Goal: Navigation & Orientation: Find specific page/section

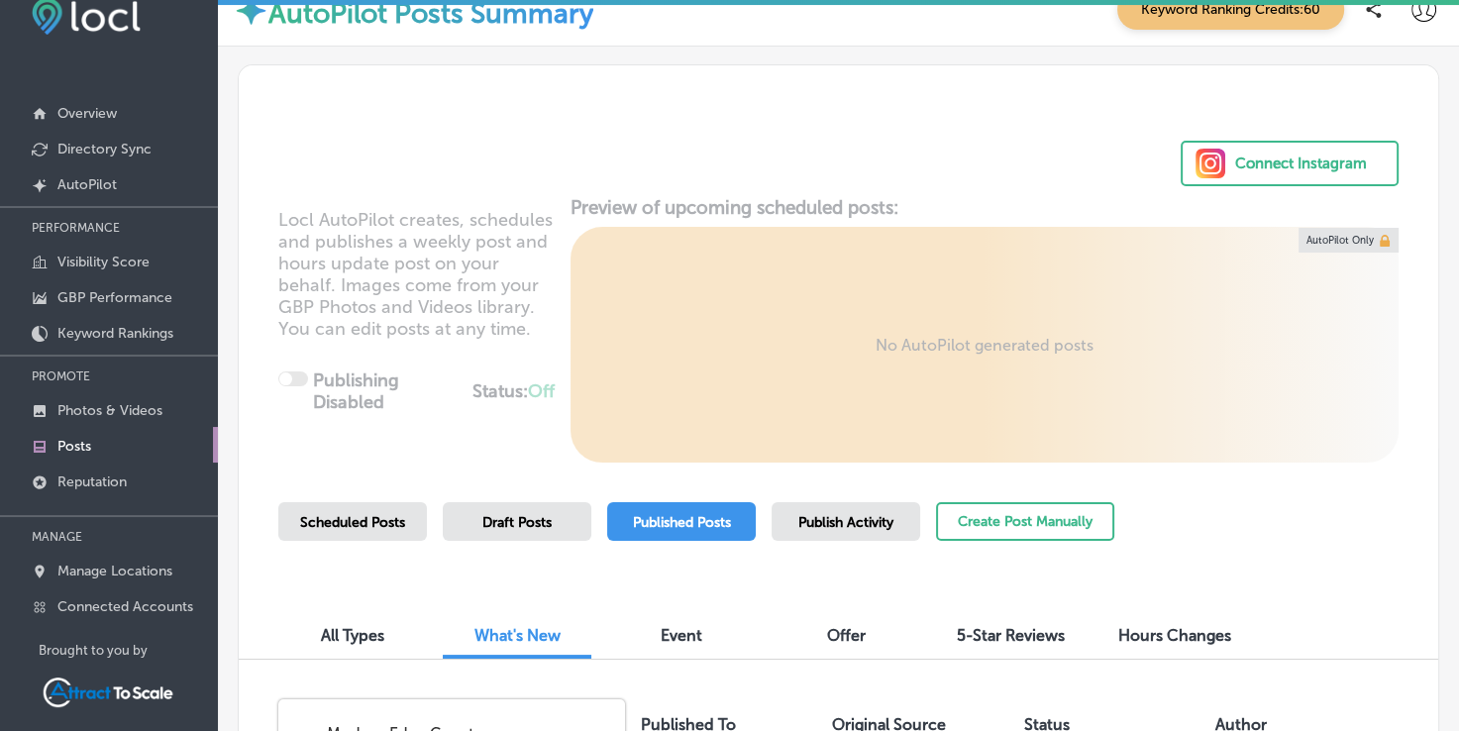
scroll to position [396, 0]
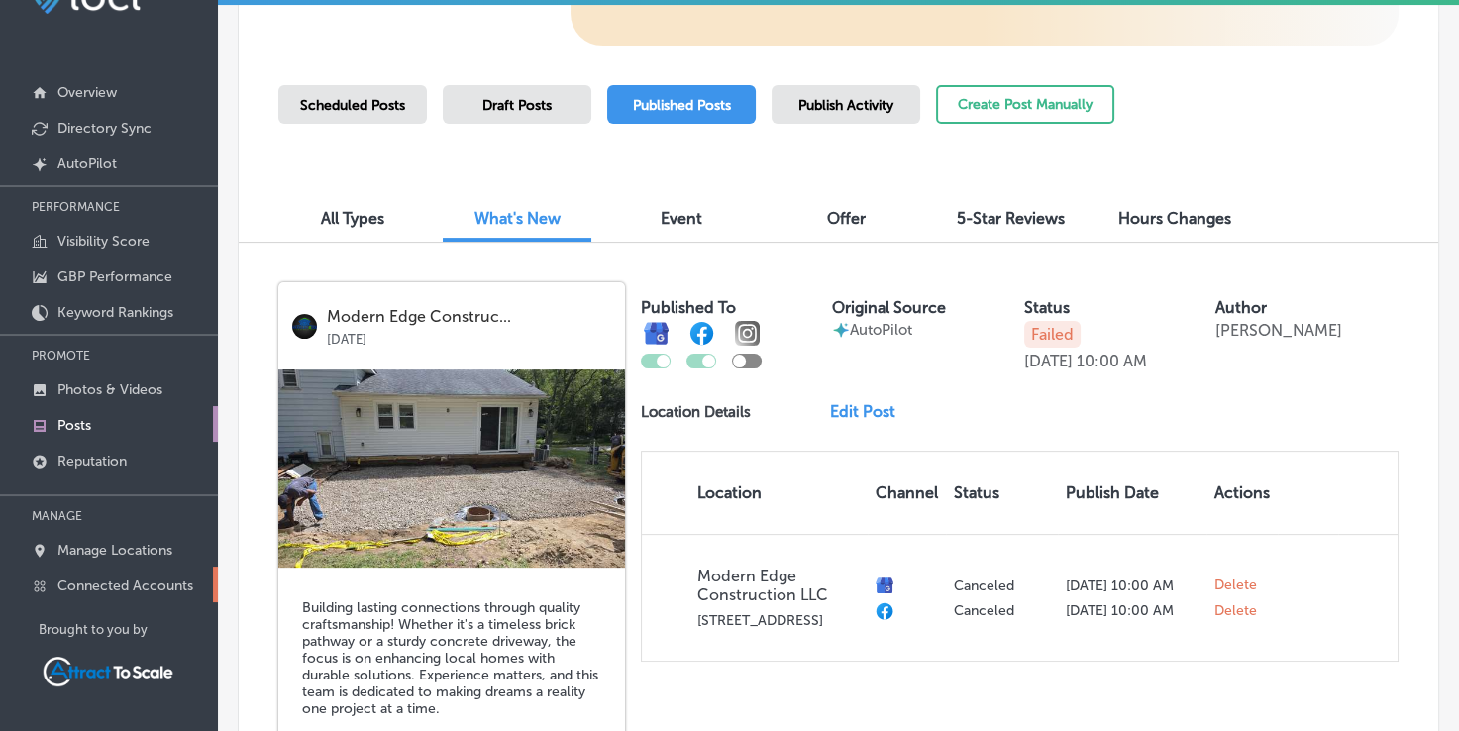
click at [156, 584] on p "Connected Accounts" at bounding box center [125, 585] width 136 height 17
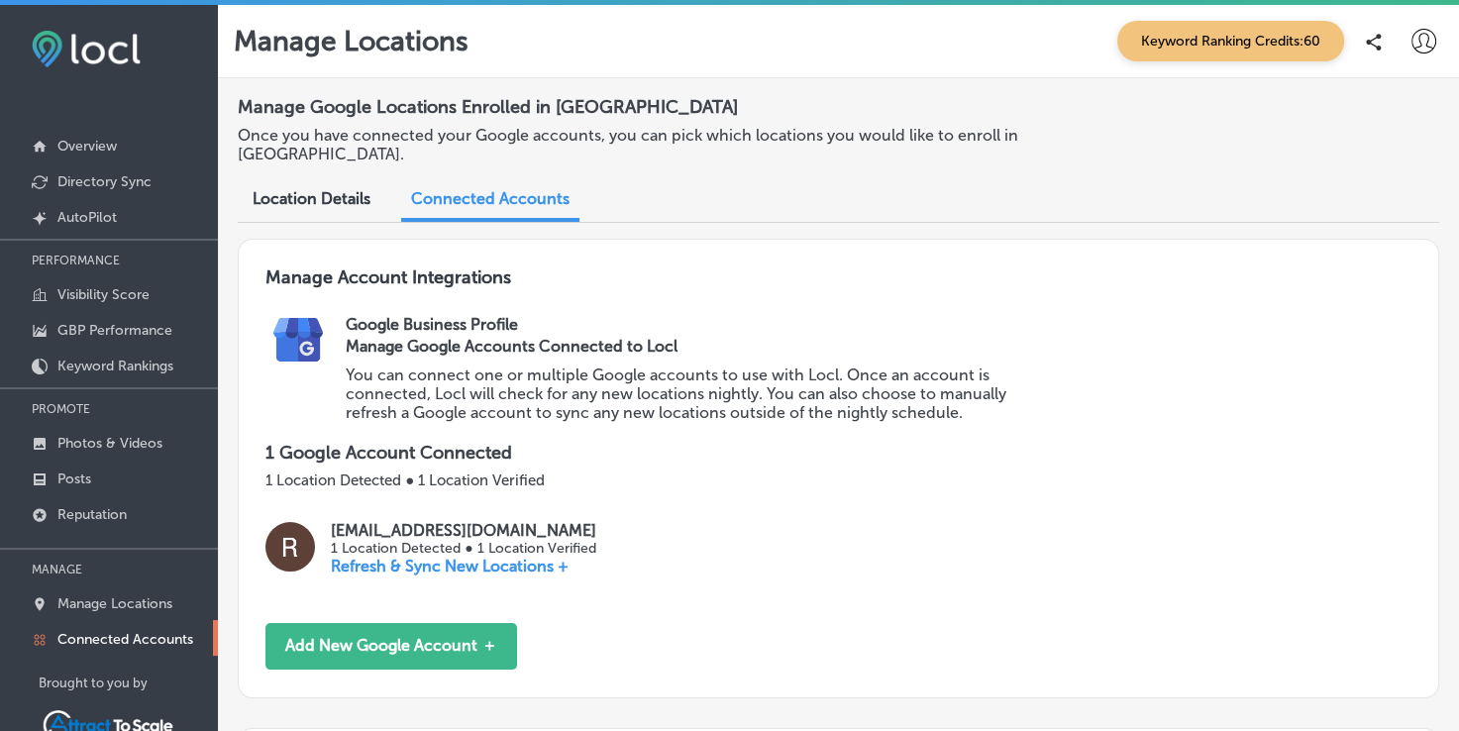
click at [322, 197] on span "Location Details" at bounding box center [312, 198] width 118 height 19
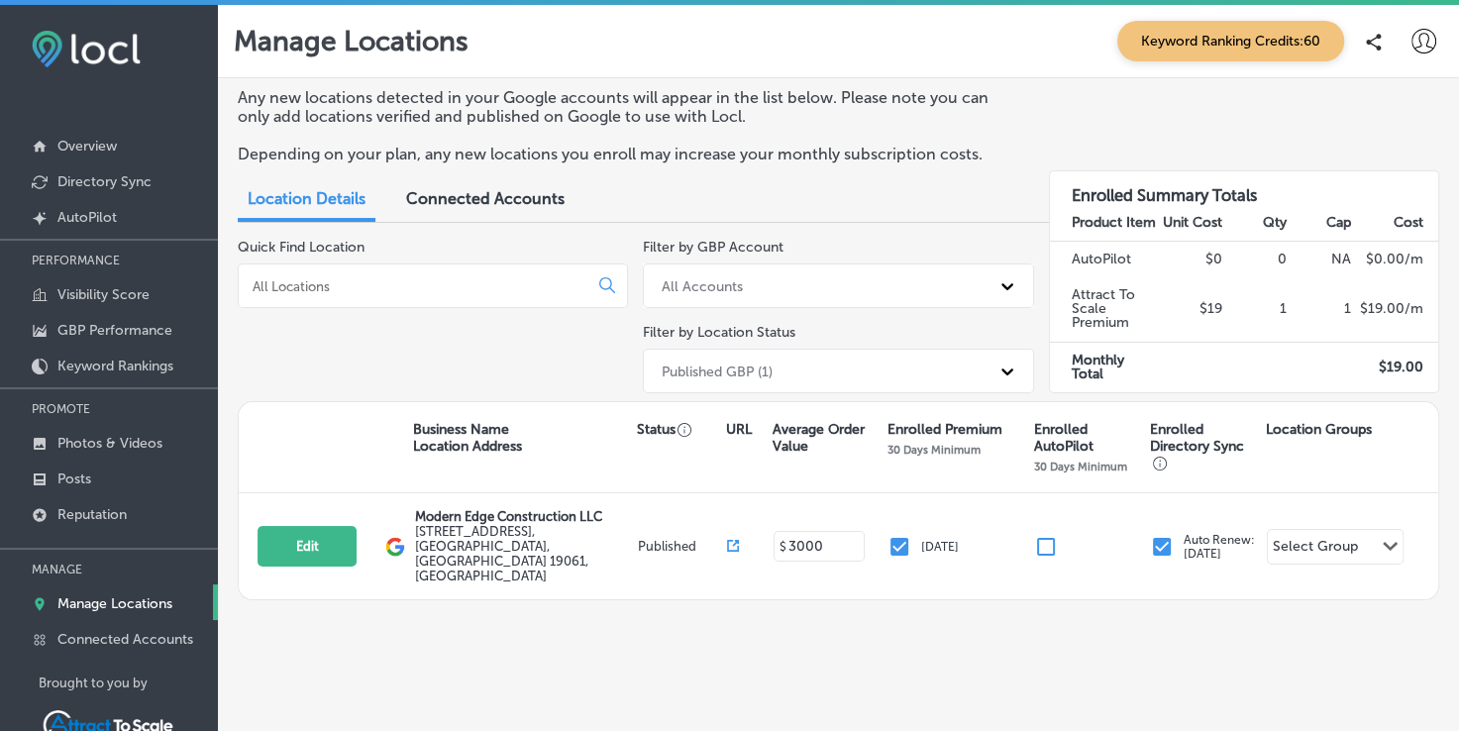
click at [491, 360] on div "Quick Find Location" at bounding box center [433, 320] width 390 height 162
click at [485, 200] on span "Connected Accounts" at bounding box center [485, 198] width 158 height 19
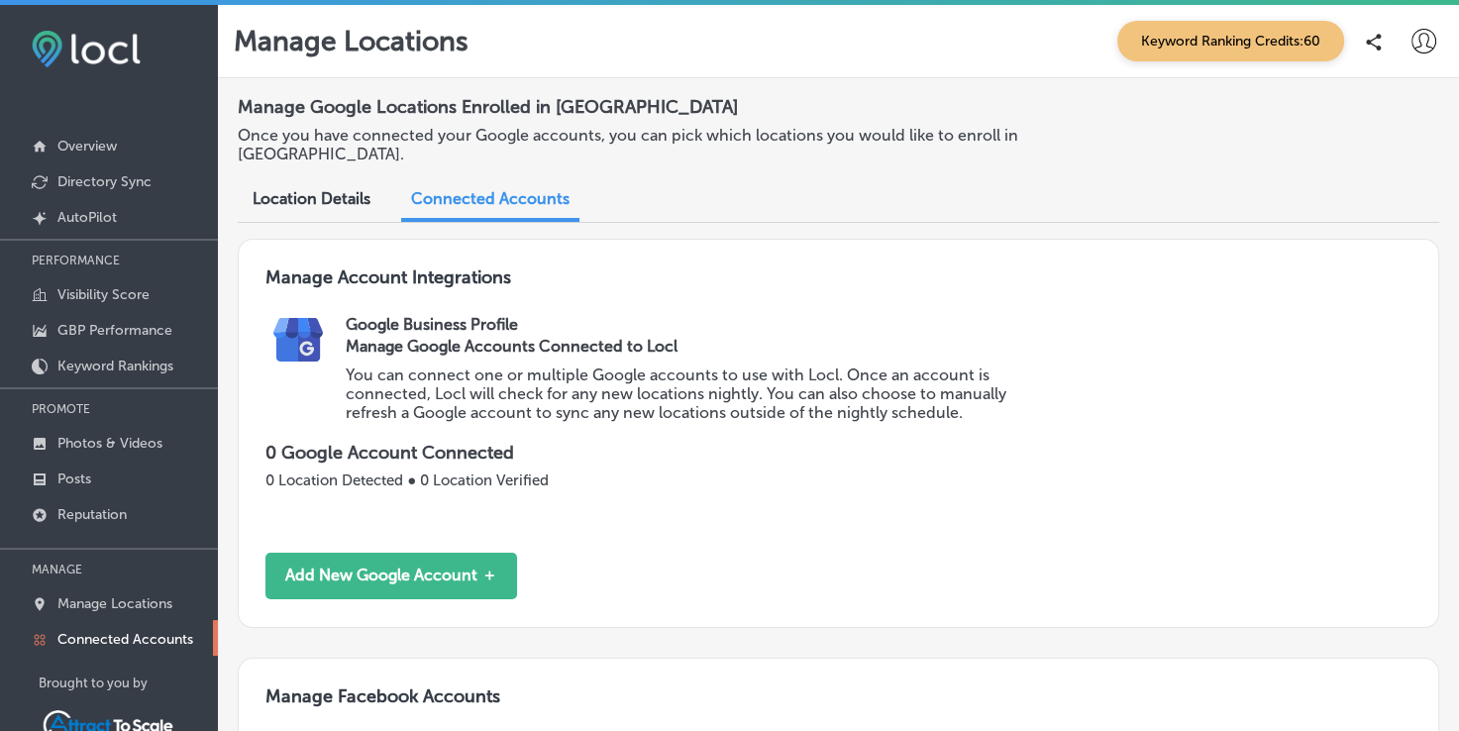
click at [301, 208] on div "Location Details" at bounding box center [312, 200] width 148 height 43
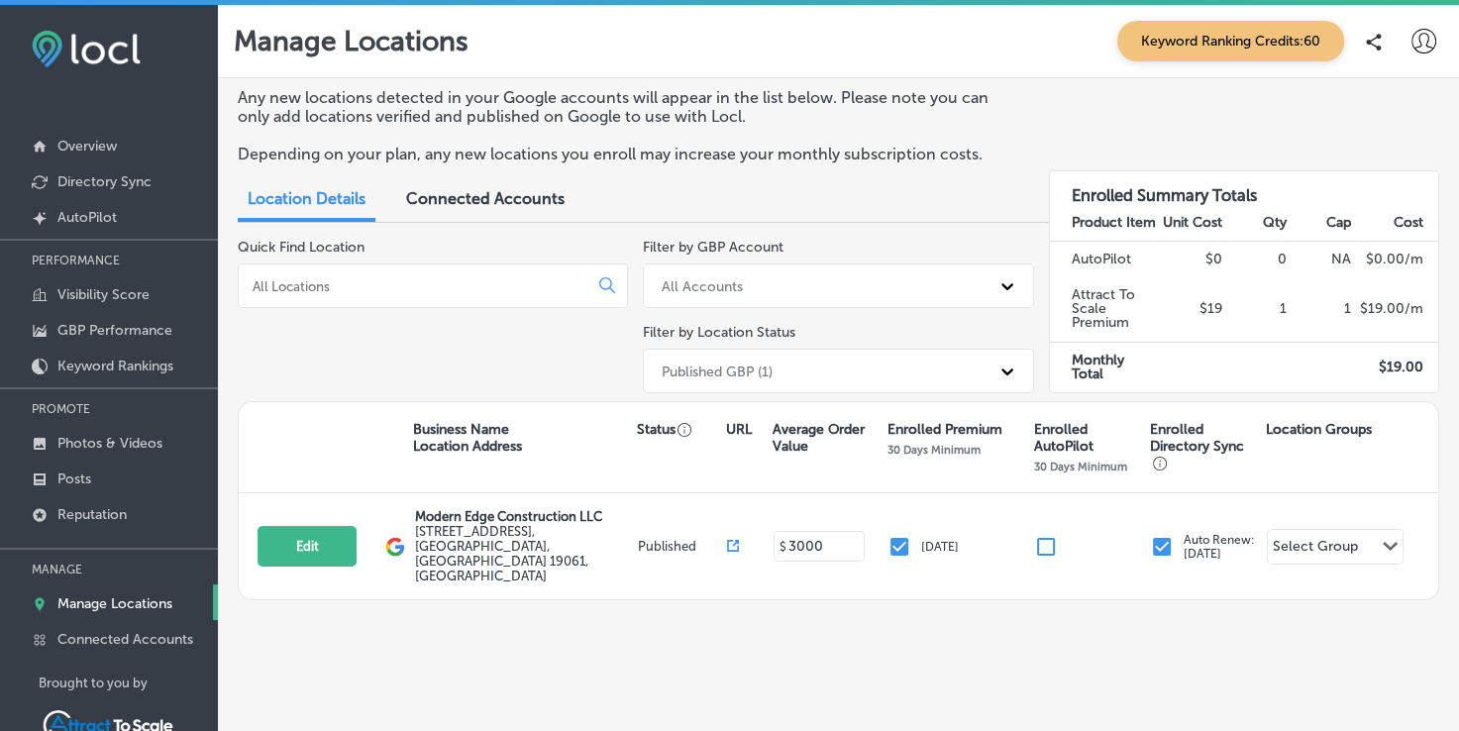
click at [441, 206] on span "Connected Accounts" at bounding box center [485, 198] width 158 height 19
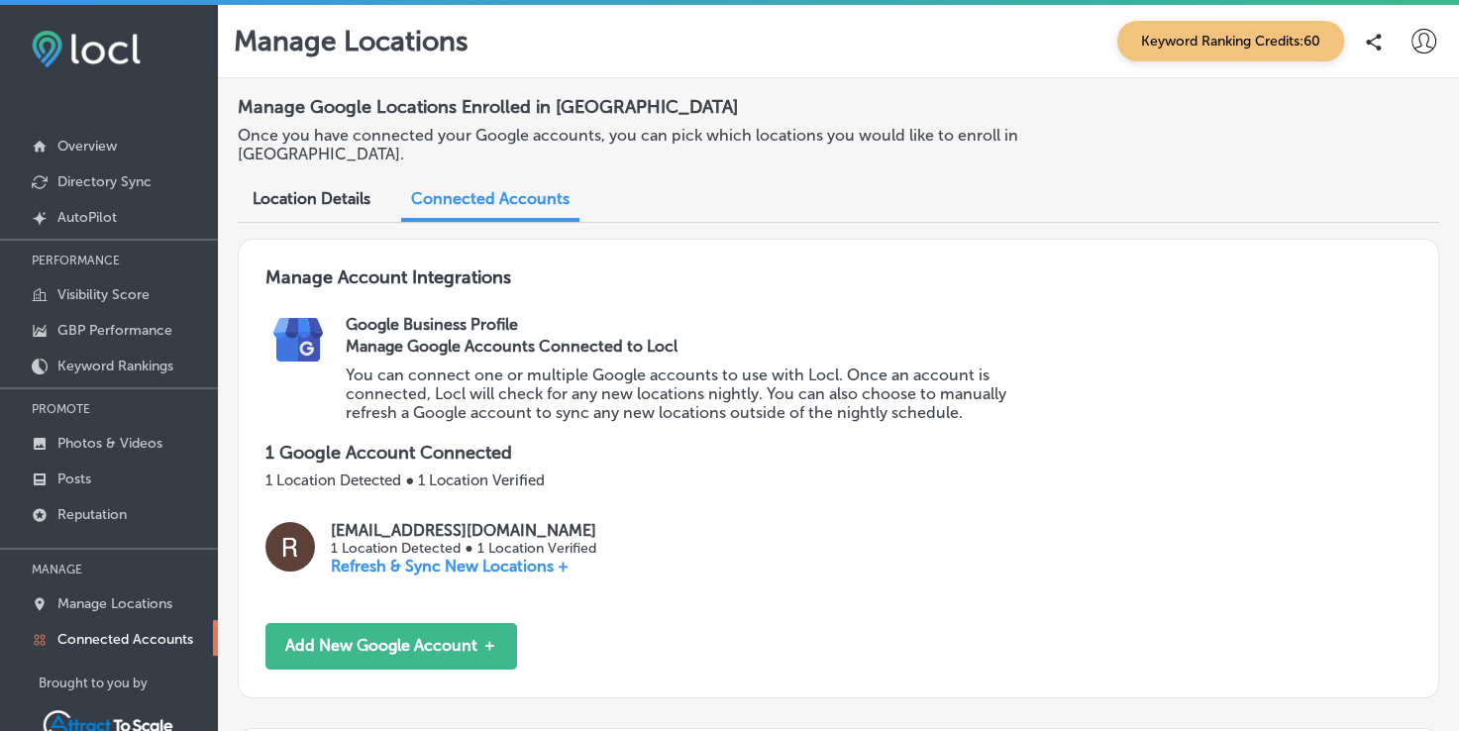
click at [317, 189] on span "Location Details" at bounding box center [312, 198] width 118 height 19
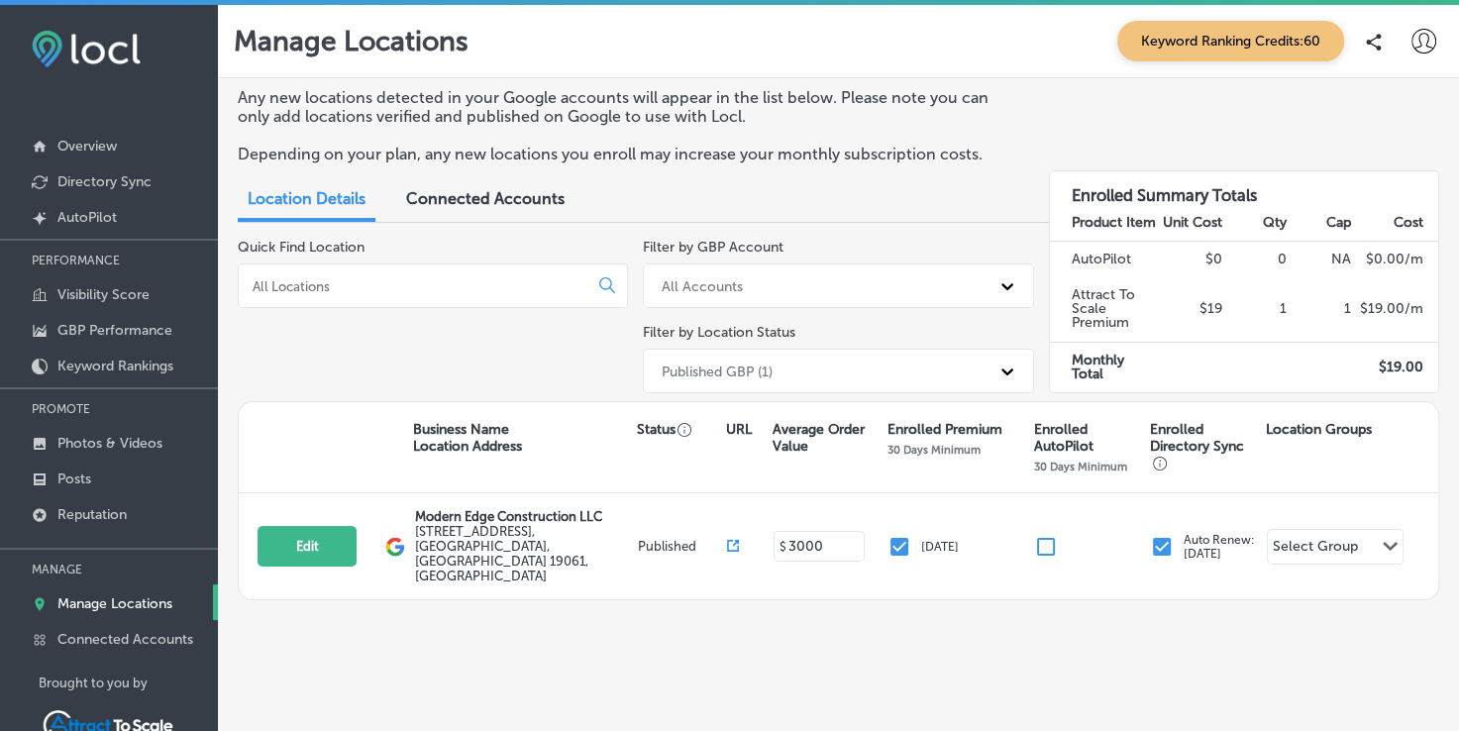
click at [511, 196] on span "Connected Accounts" at bounding box center [485, 198] width 158 height 19
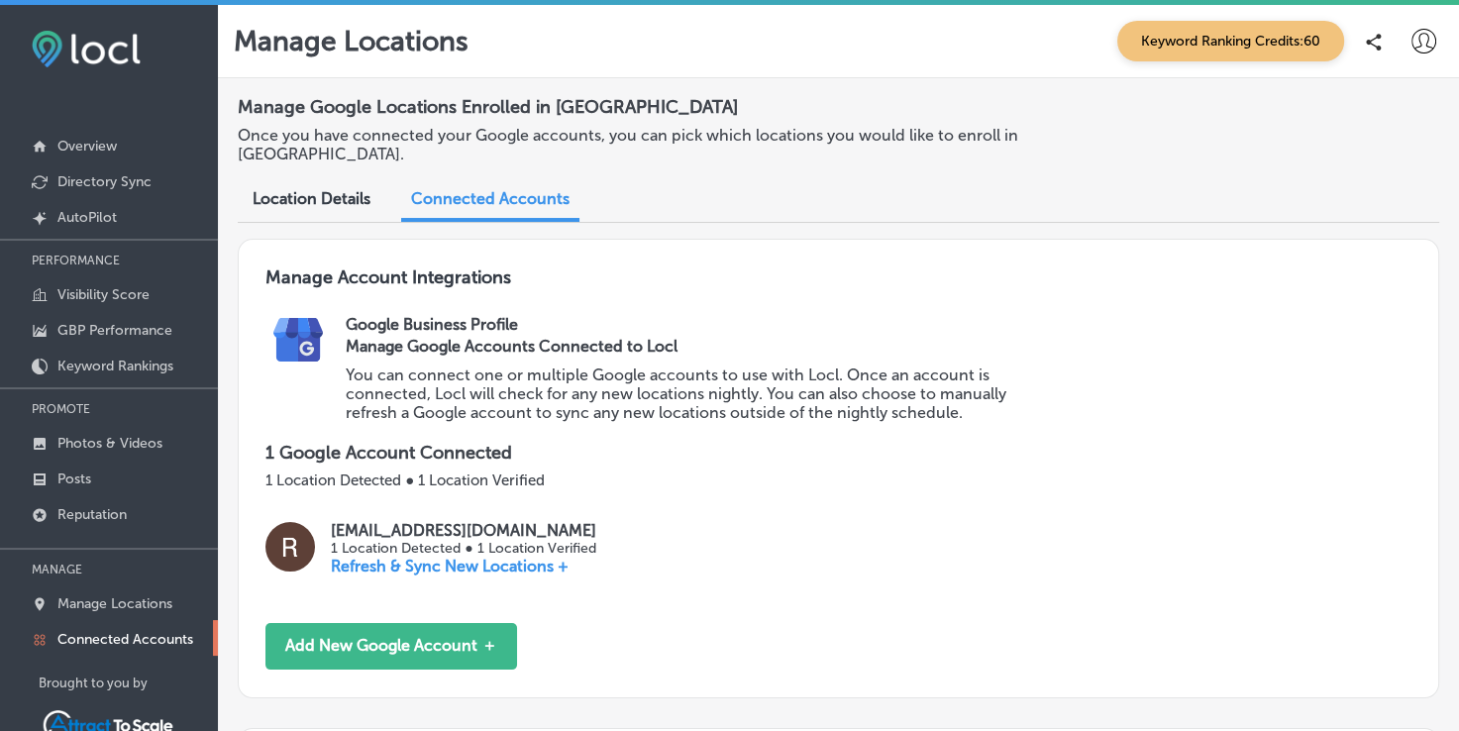
click at [320, 207] on span "Location Details" at bounding box center [312, 198] width 118 height 19
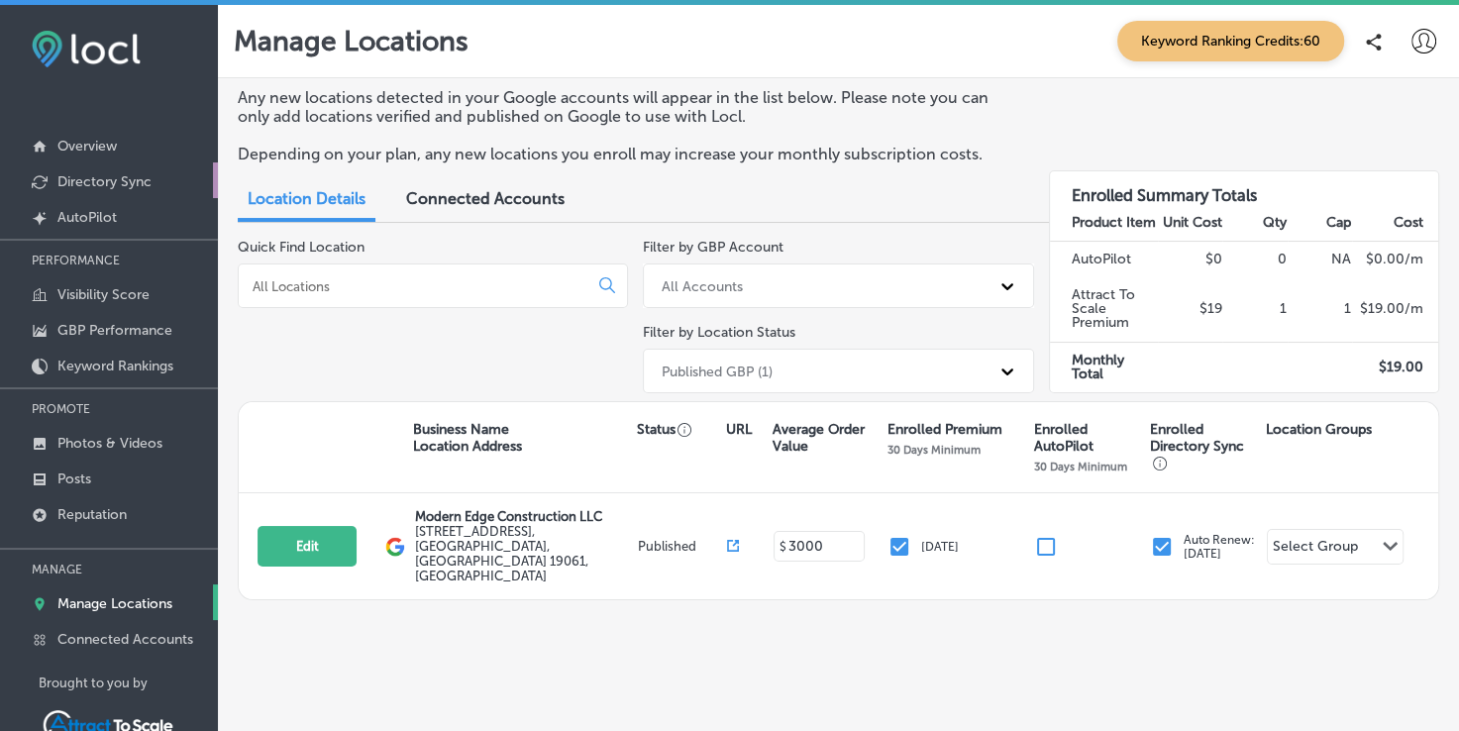
click at [119, 174] on p "Directory Sync" at bounding box center [104, 181] width 94 height 17
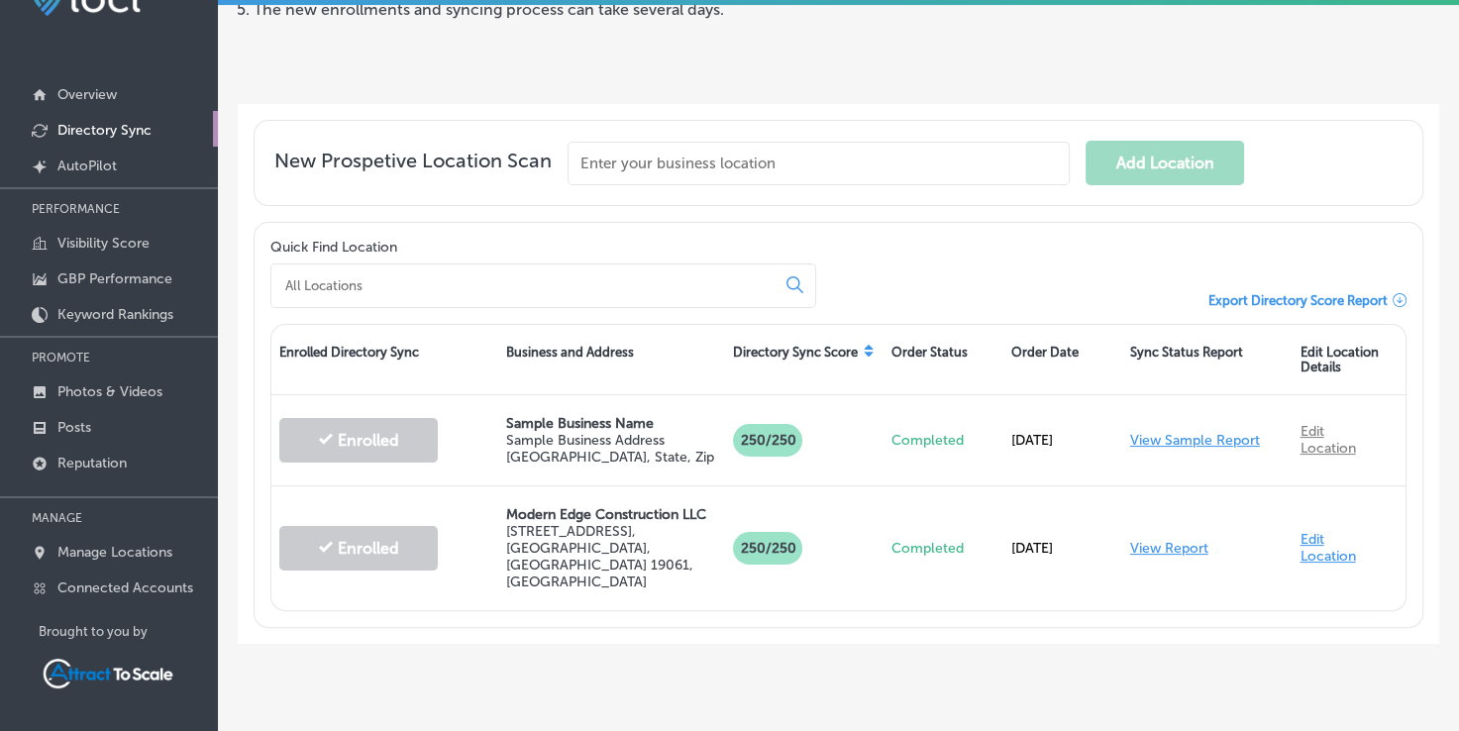
scroll to position [53, 0]
click at [95, 235] on p "Visibility Score" at bounding box center [103, 241] width 92 height 17
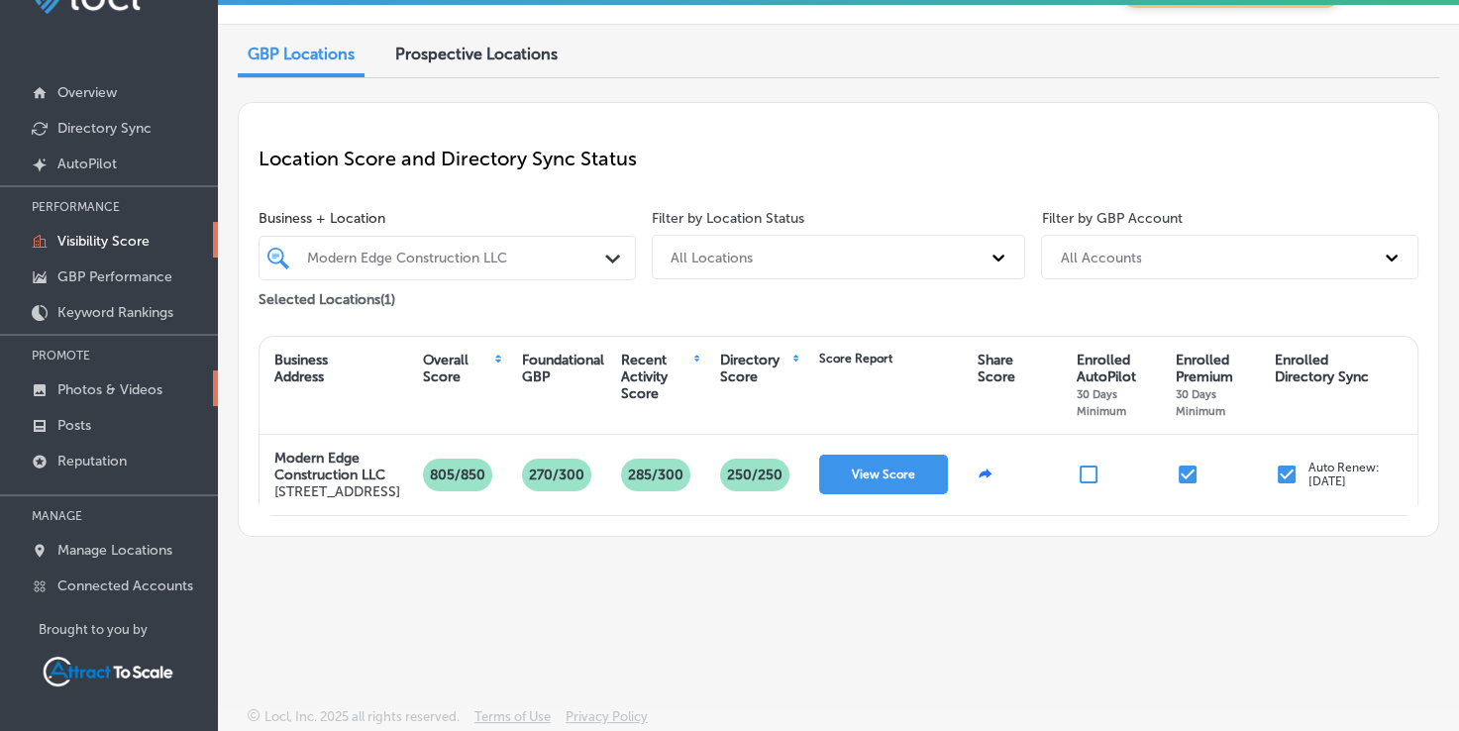
click at [114, 400] on link "Photos & Videos" at bounding box center [109, 388] width 218 height 36
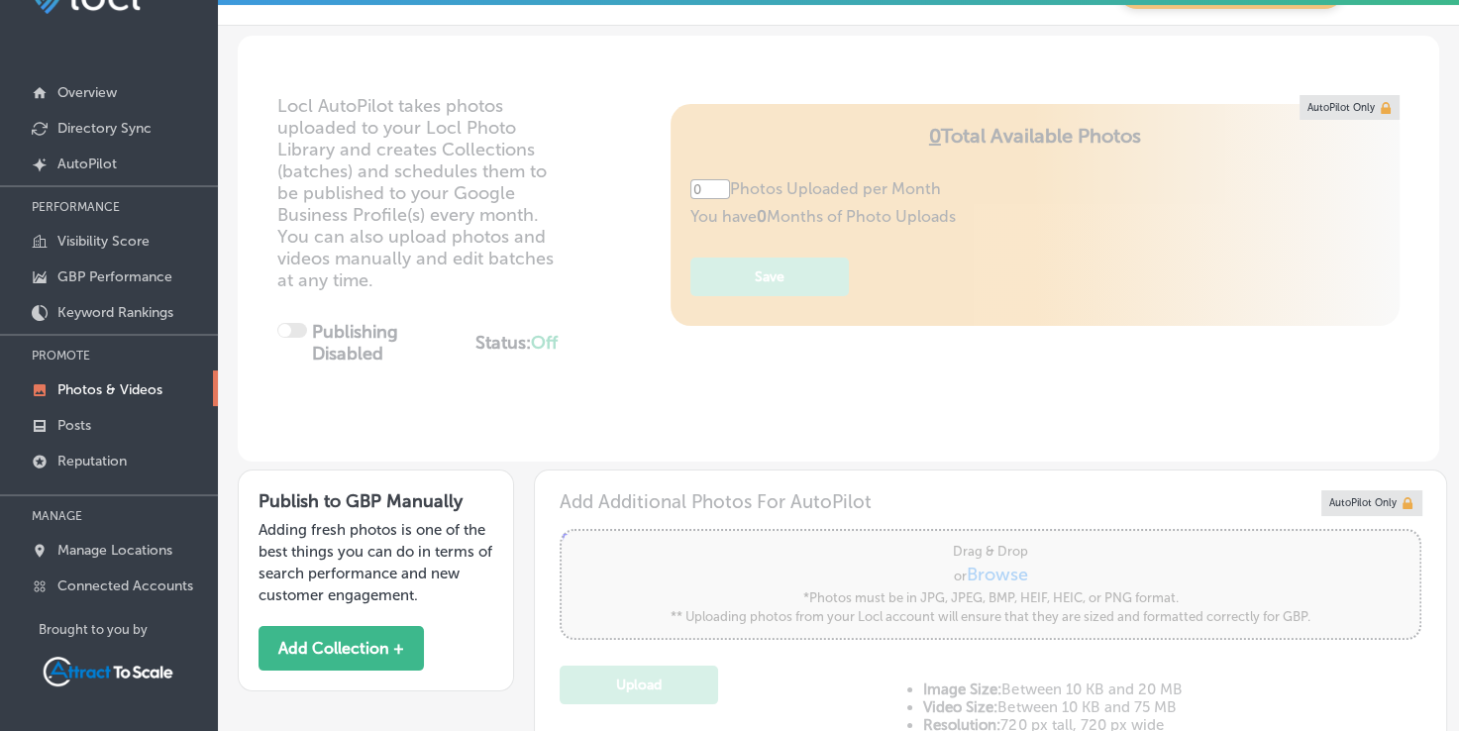
type input "5"
click at [86, 425] on p "Posts" at bounding box center [74, 425] width 34 height 17
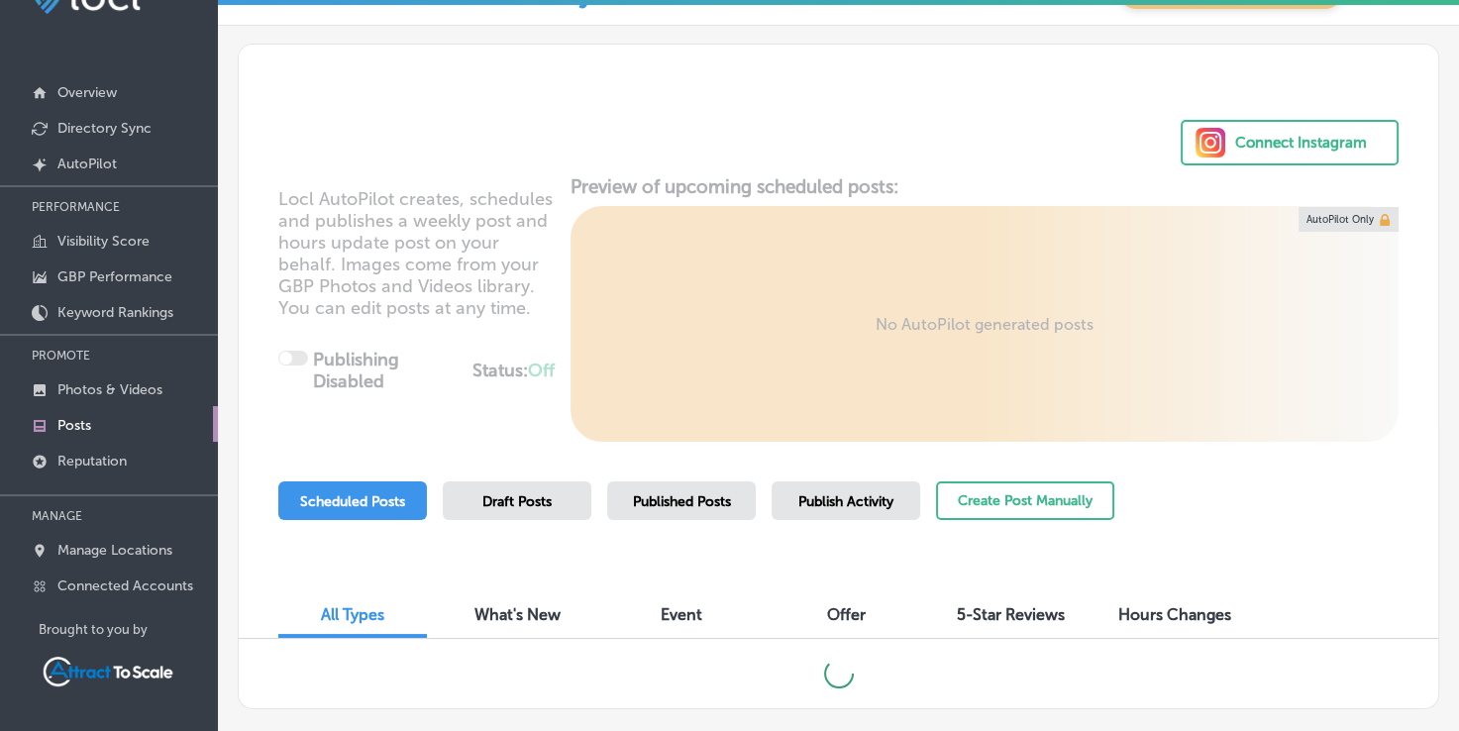
click at [79, 421] on p "Posts" at bounding box center [74, 425] width 34 height 17
click at [71, 417] on p "Posts" at bounding box center [74, 425] width 34 height 17
click at [103, 453] on p "Reputation" at bounding box center [91, 461] width 69 height 17
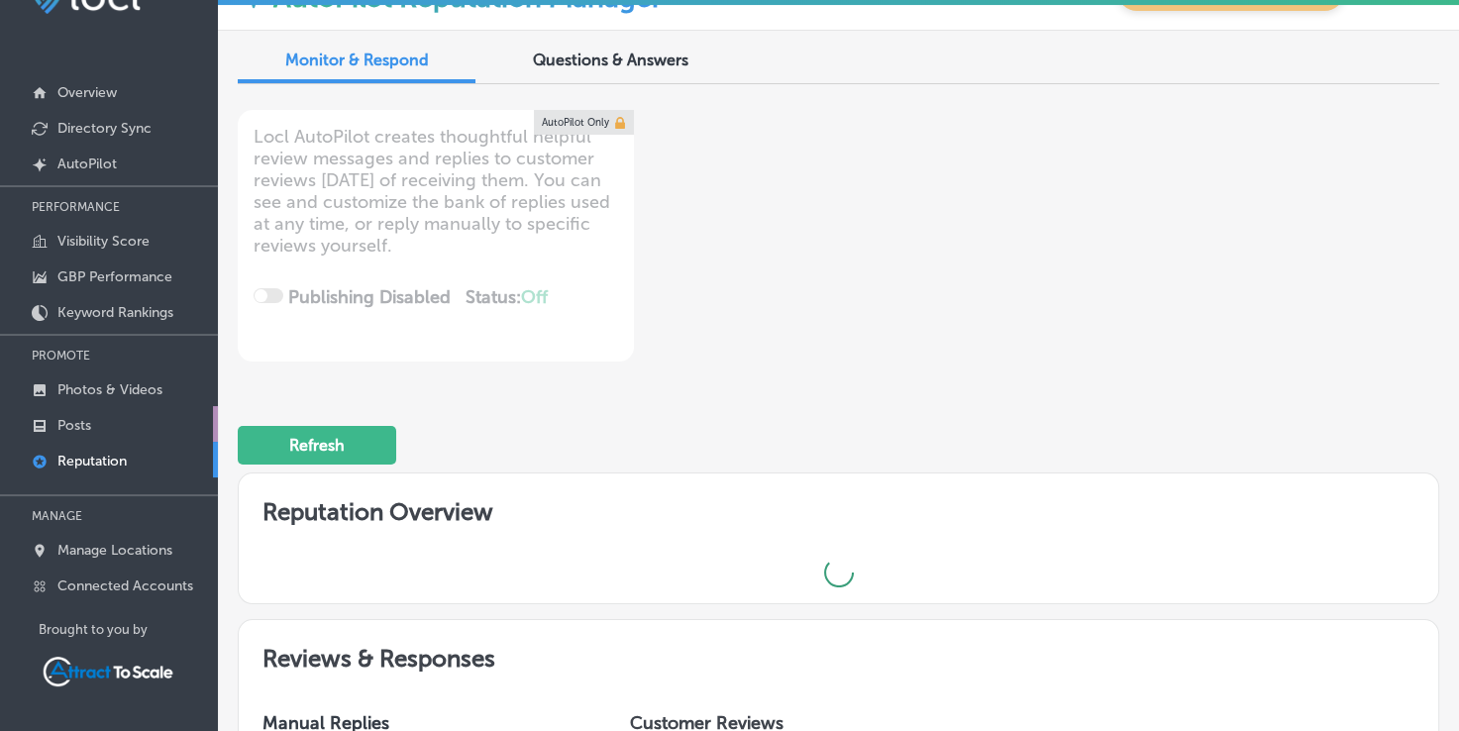
click at [76, 427] on p "Posts" at bounding box center [74, 425] width 34 height 17
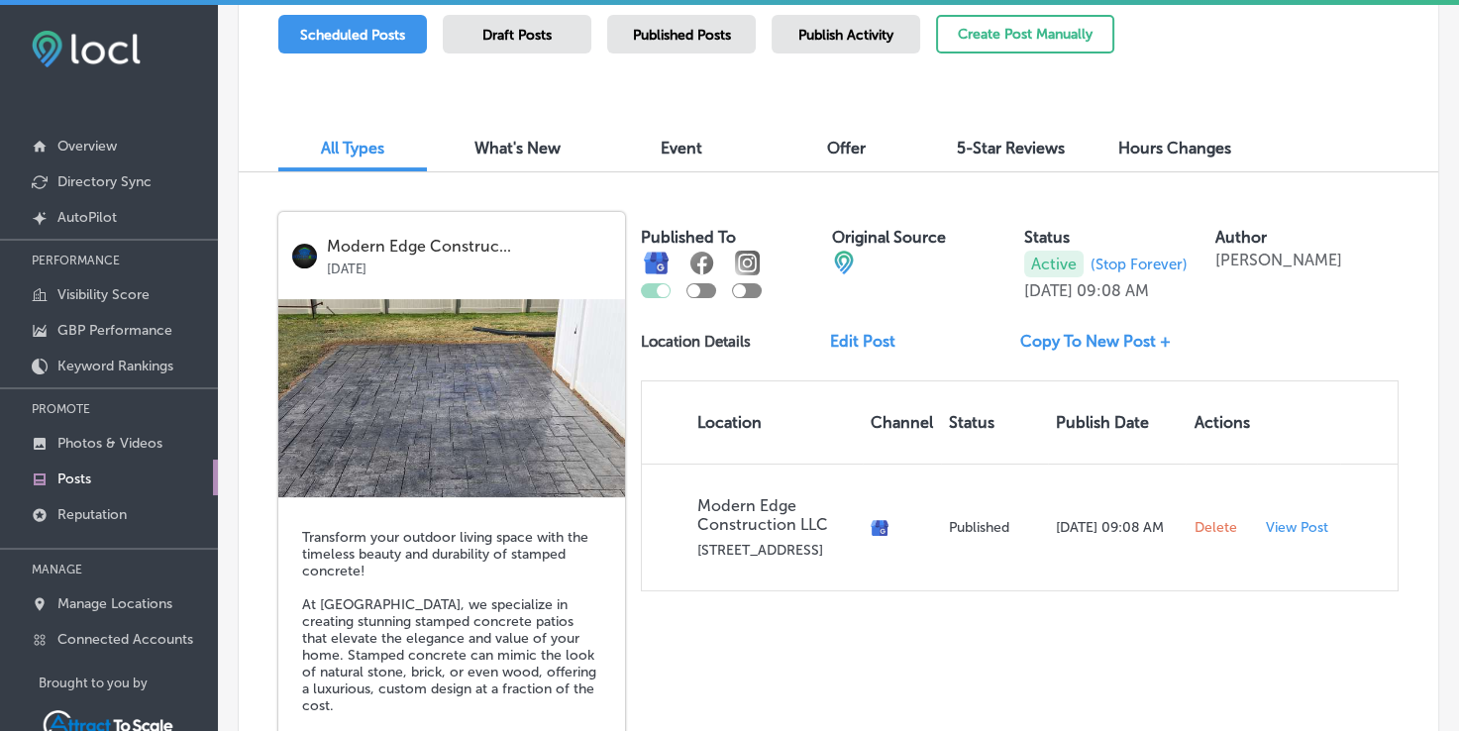
scroll to position [528, 0]
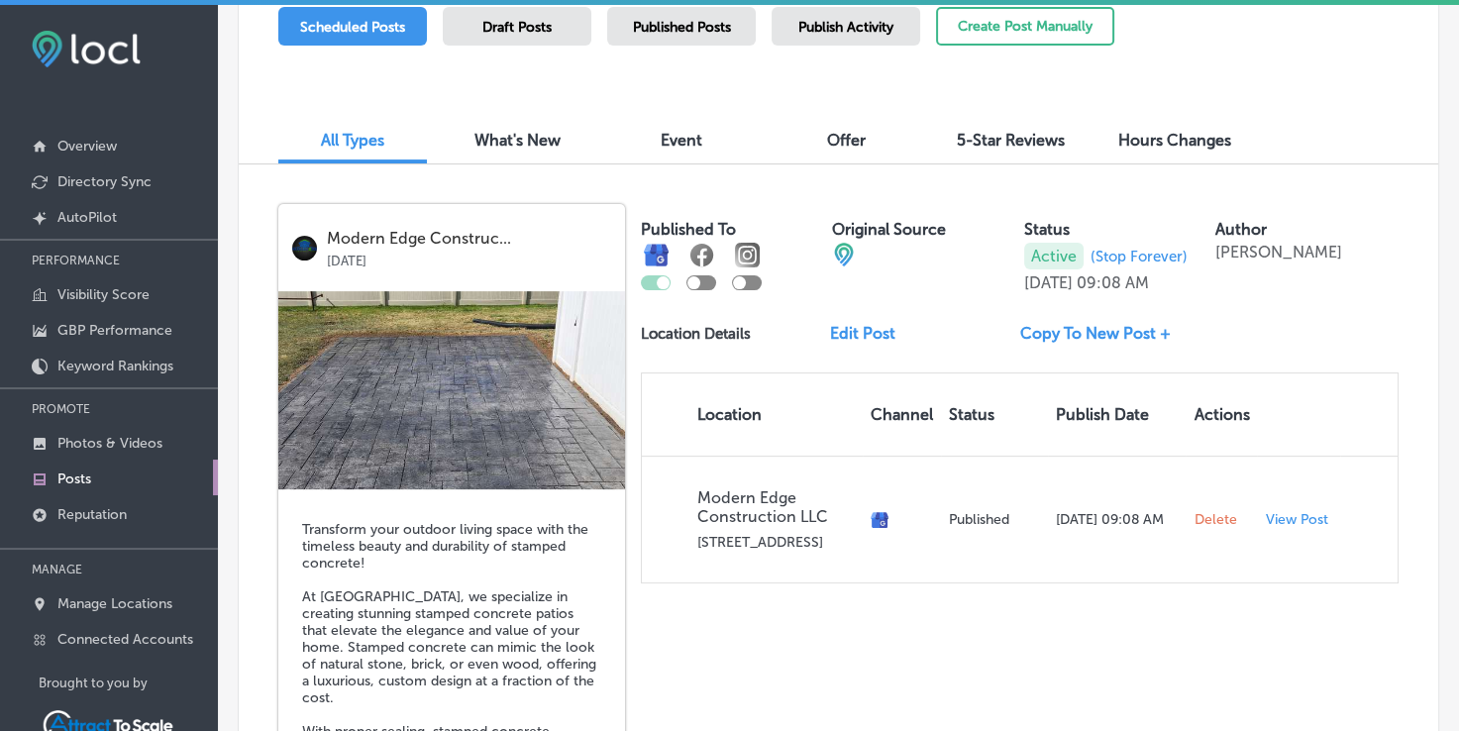
click at [674, 34] on div "Published Posts" at bounding box center [681, 26] width 149 height 39
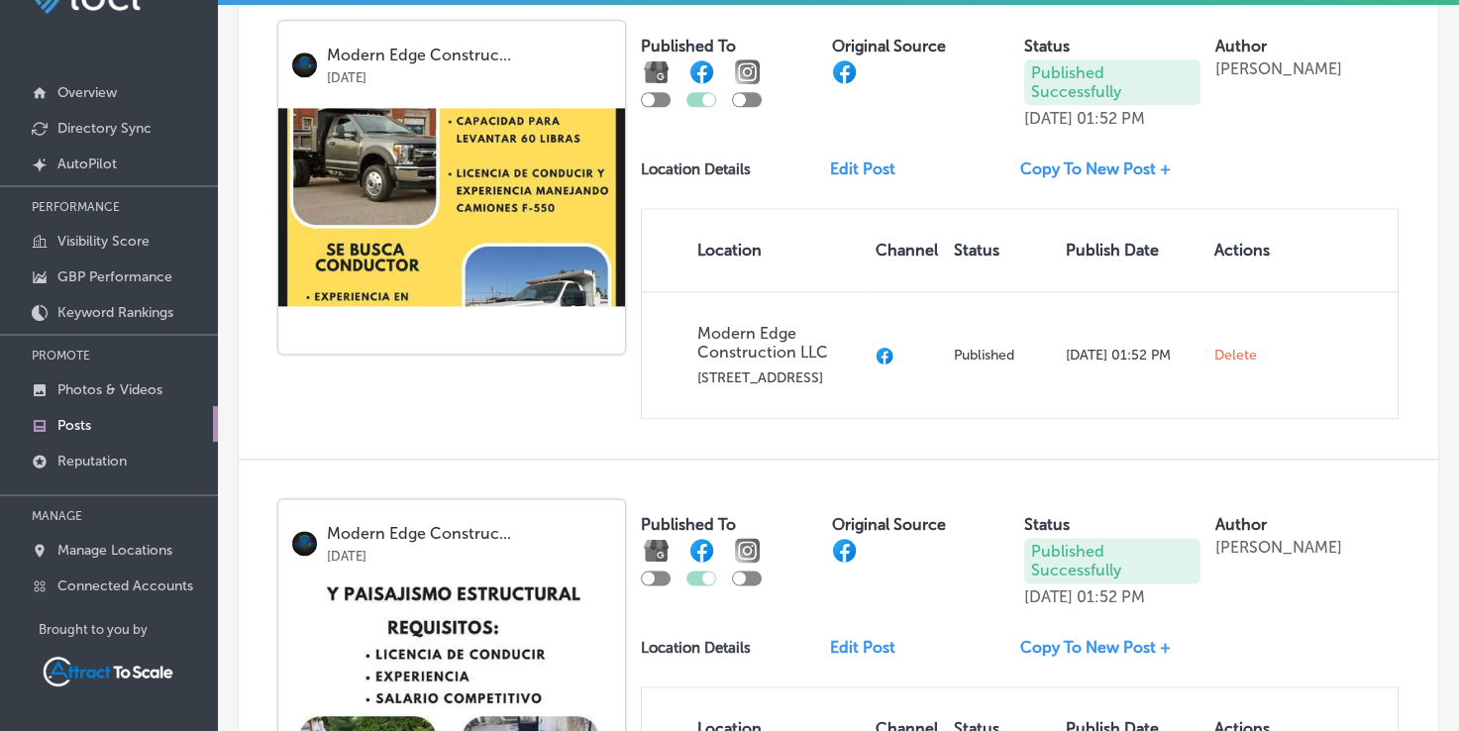
scroll to position [2773, 0]
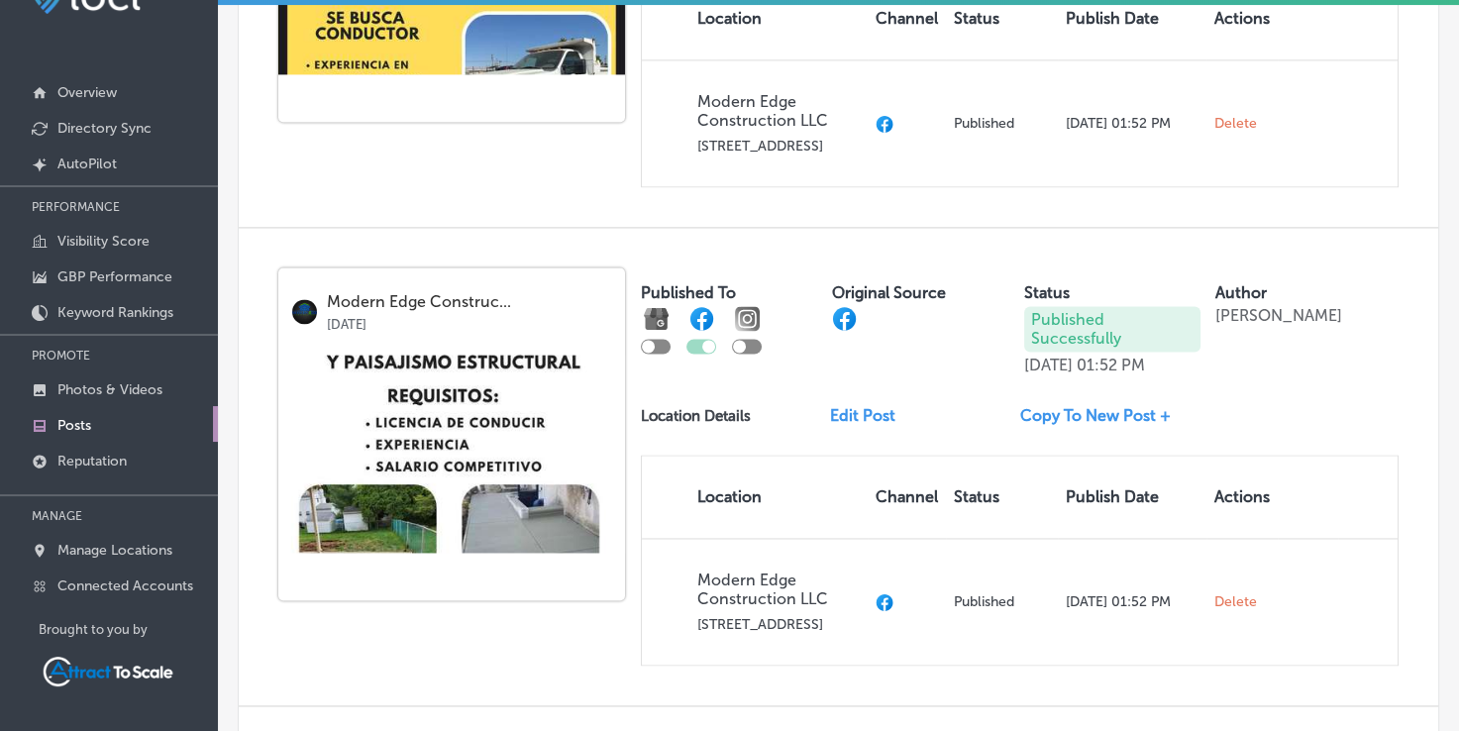
click at [848, 322] on icon at bounding box center [844, 318] width 25 height 25
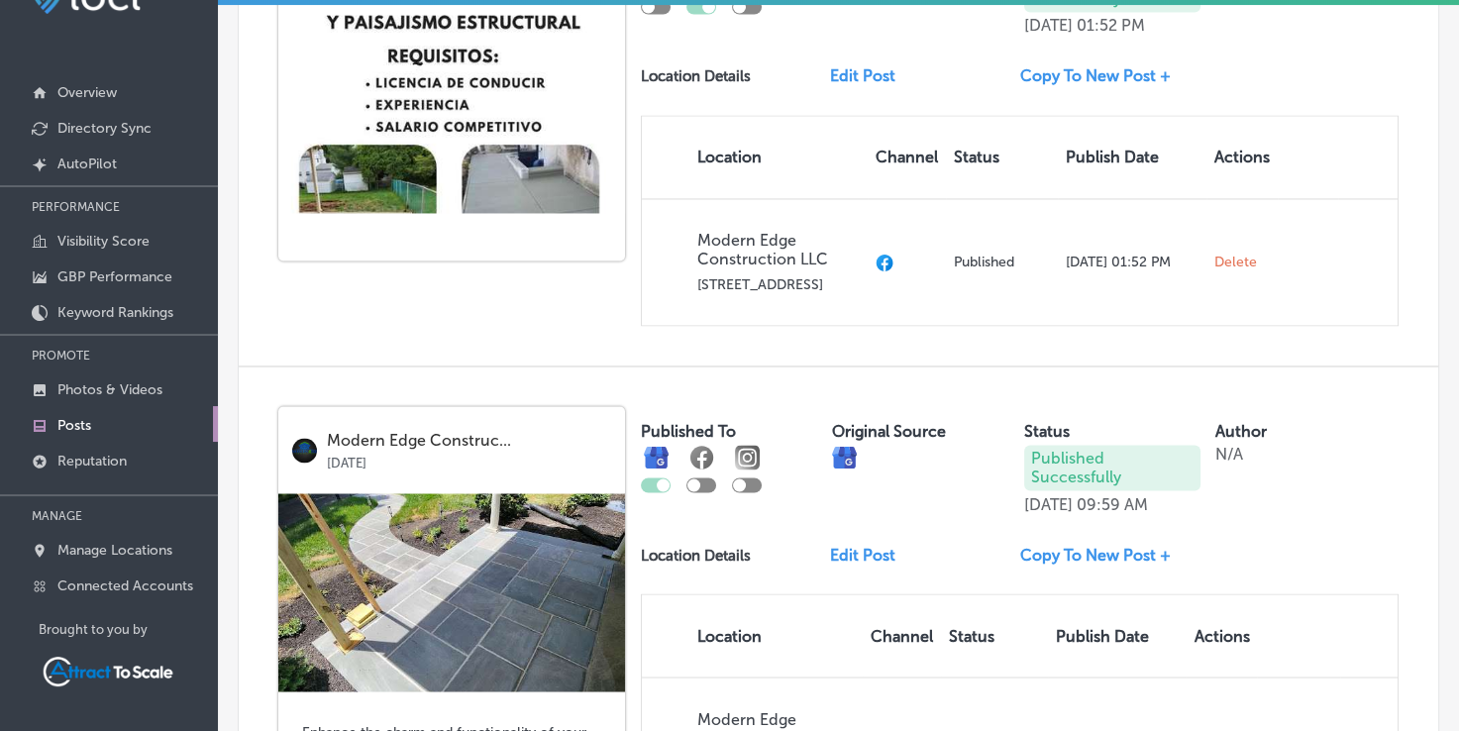
scroll to position [3601, 0]
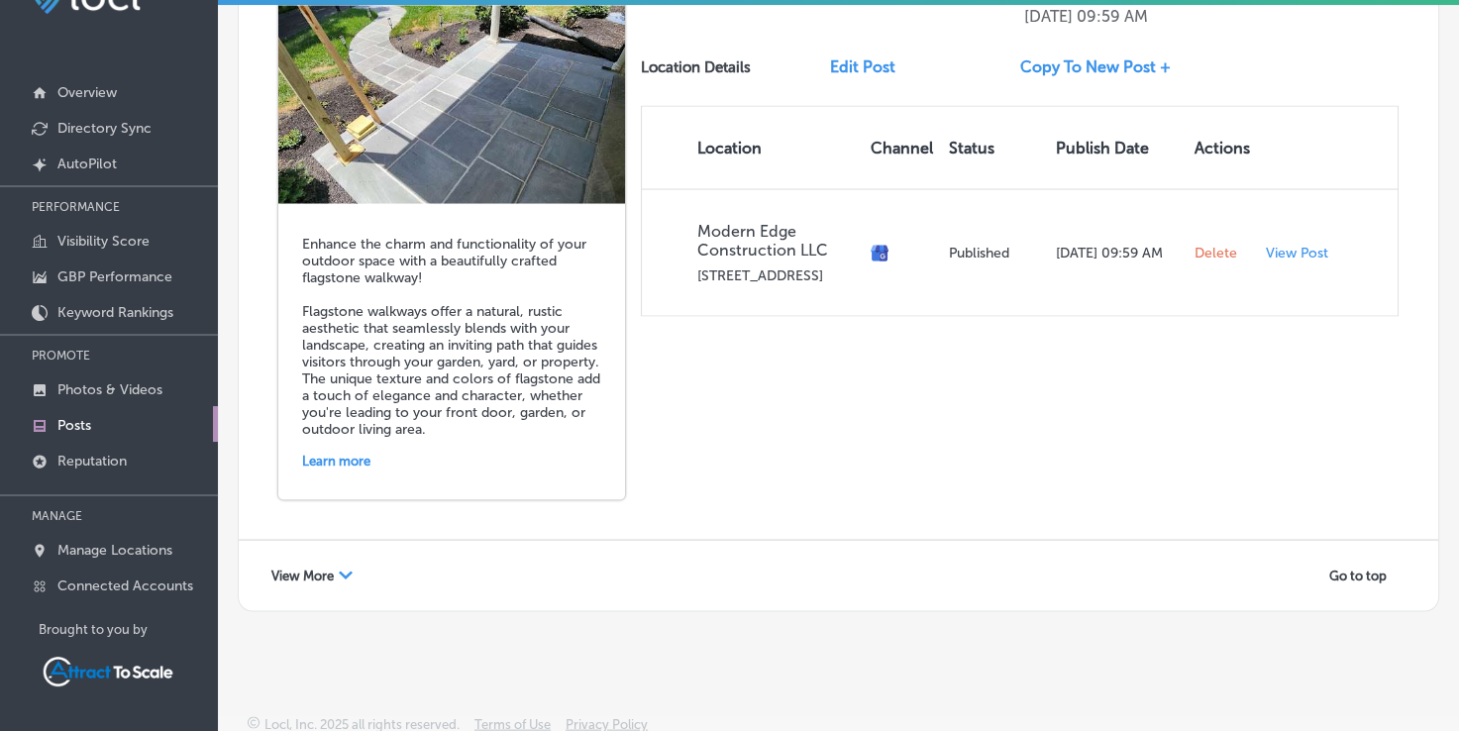
click at [301, 568] on span "View More" at bounding box center [302, 575] width 62 height 15
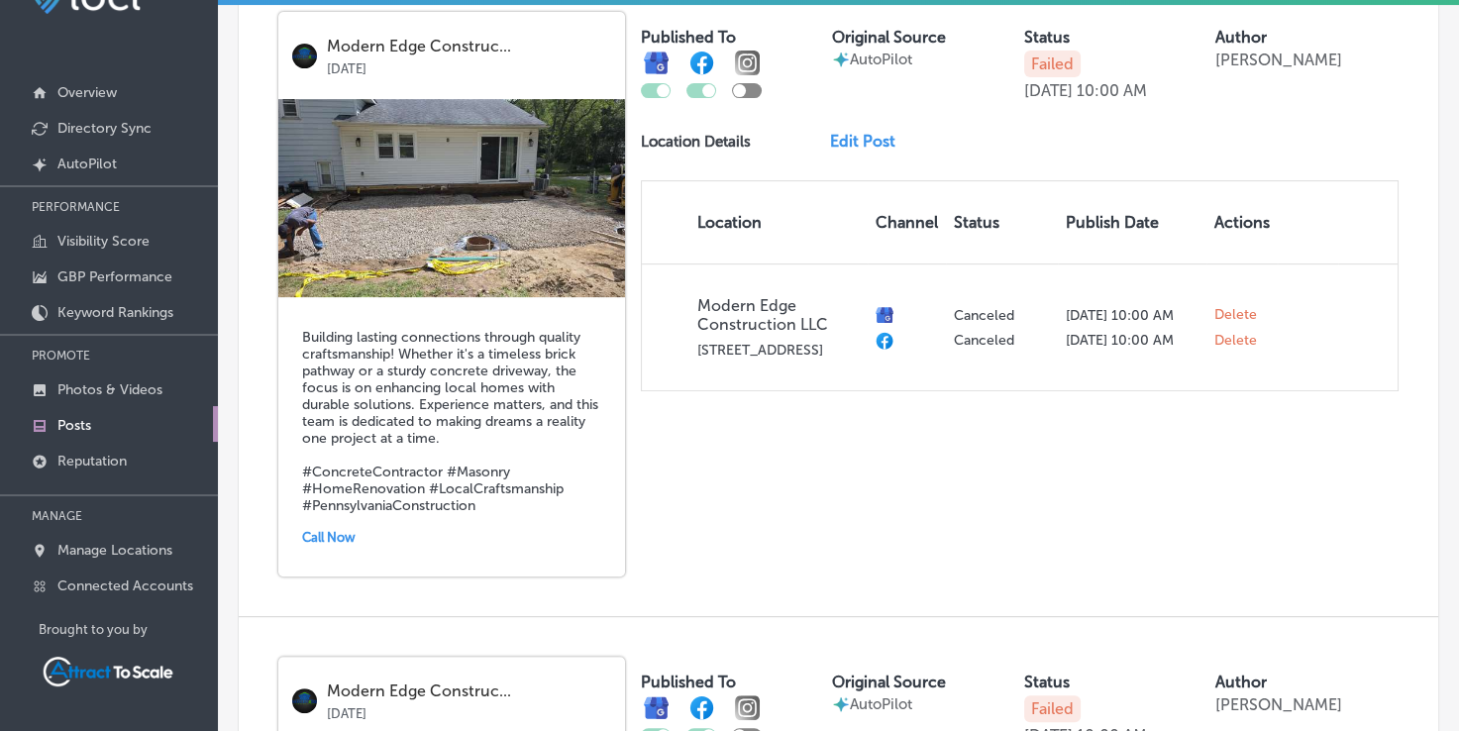
scroll to position [366, 0]
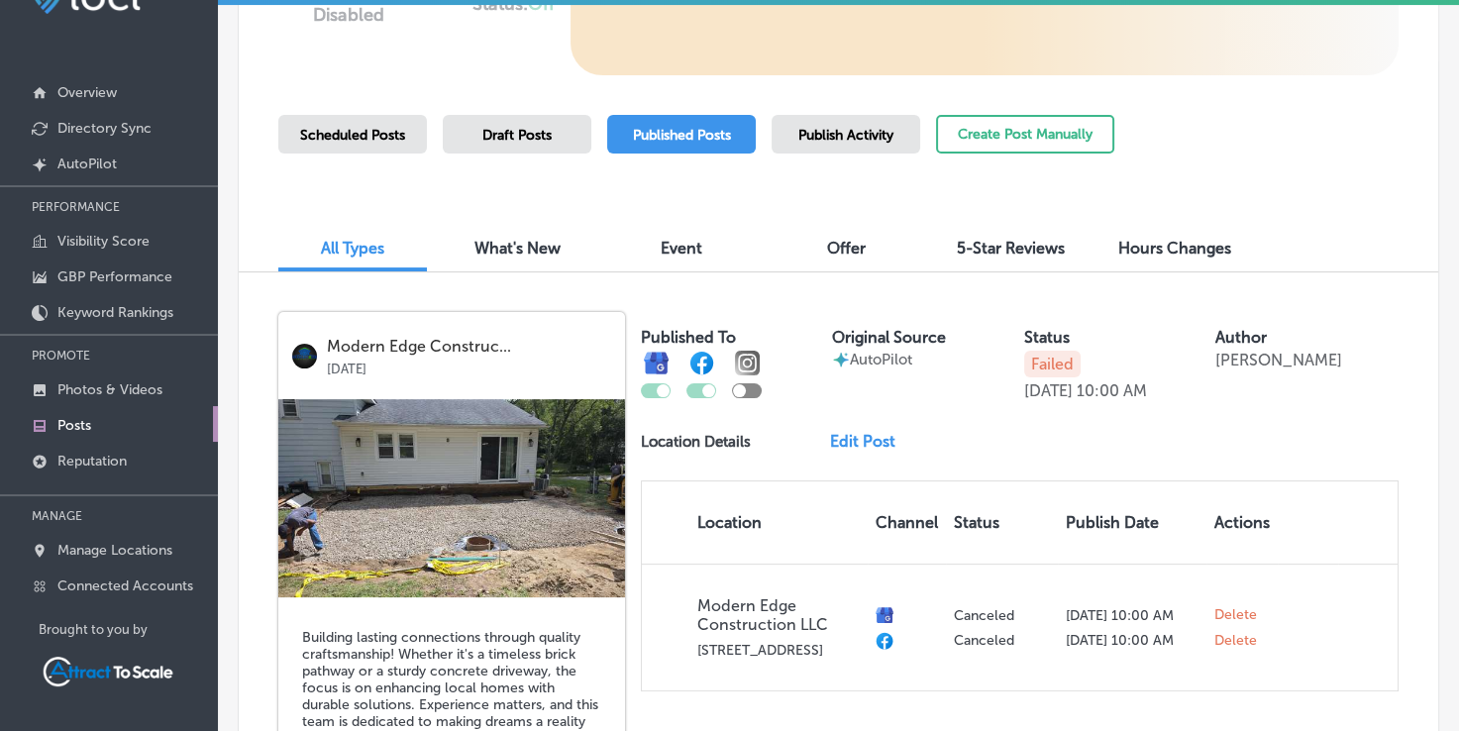
click at [1128, 245] on span "Hours Changes" at bounding box center [1174, 248] width 113 height 19
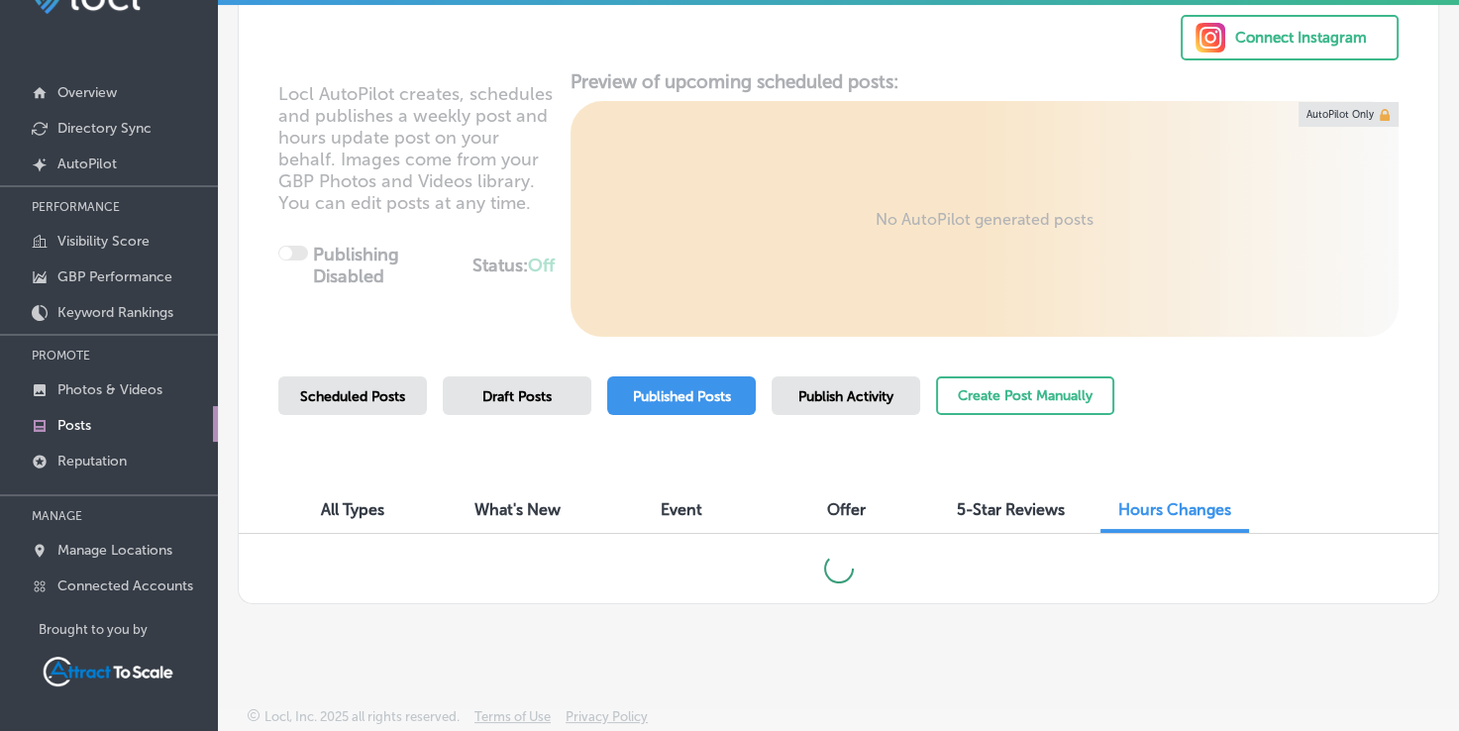
scroll to position [98, 0]
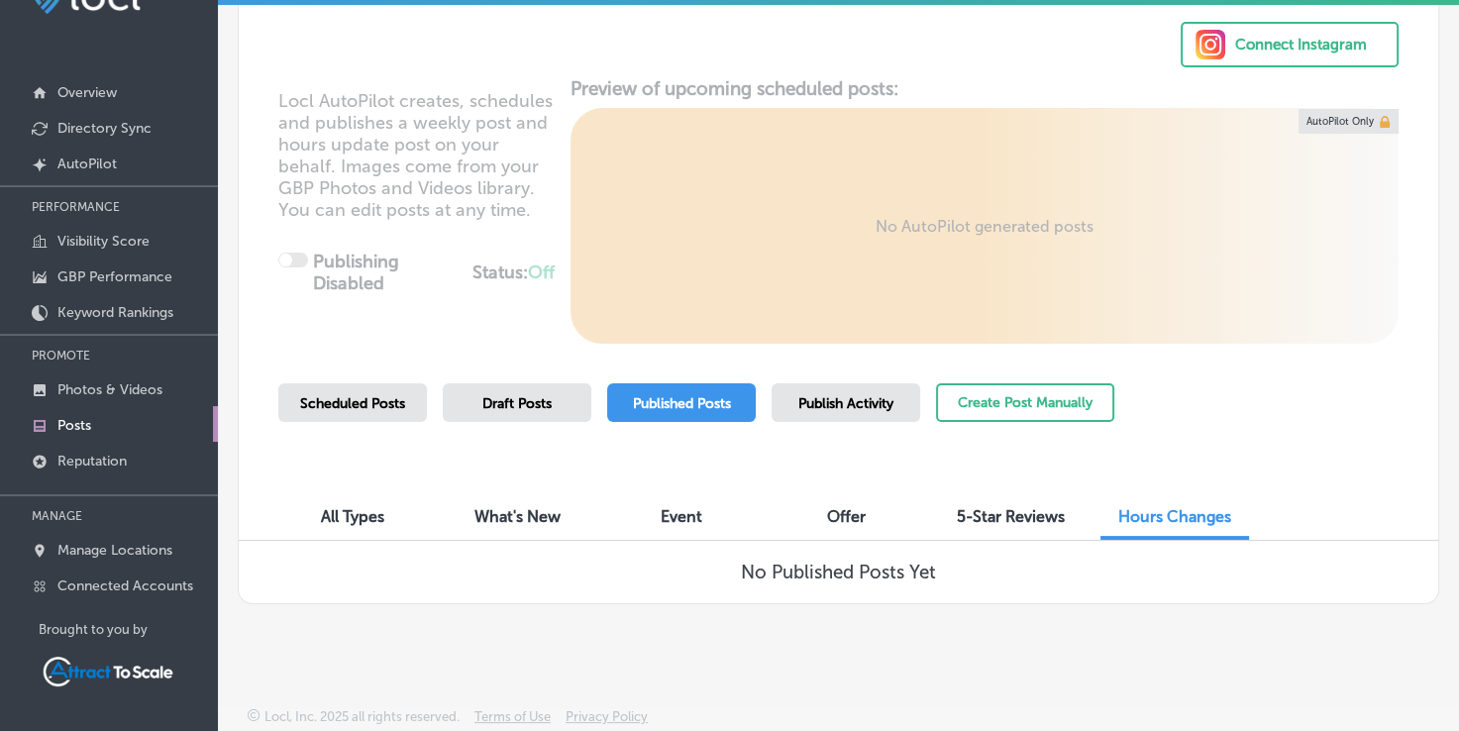
click at [382, 385] on div "Scheduled Posts" at bounding box center [352, 402] width 149 height 39
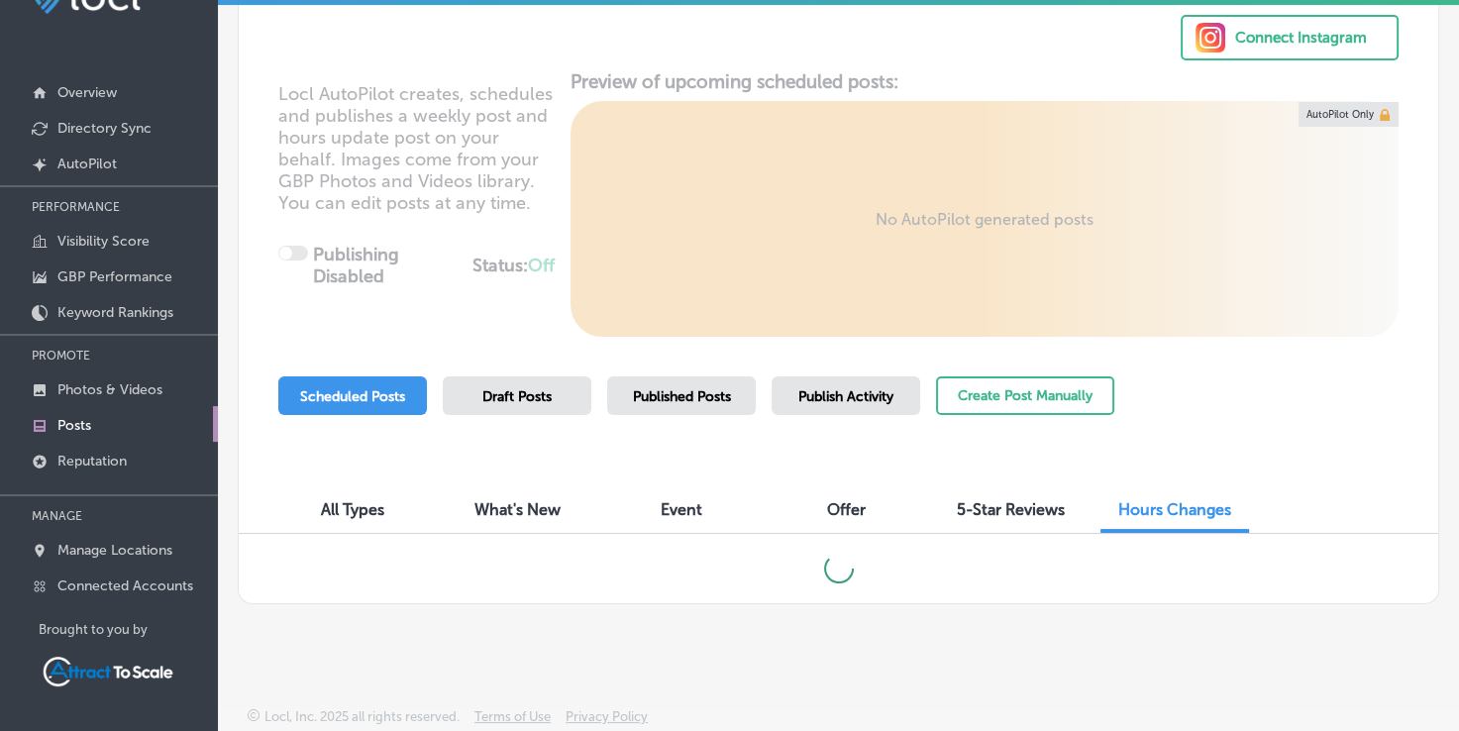
scroll to position [98, 0]
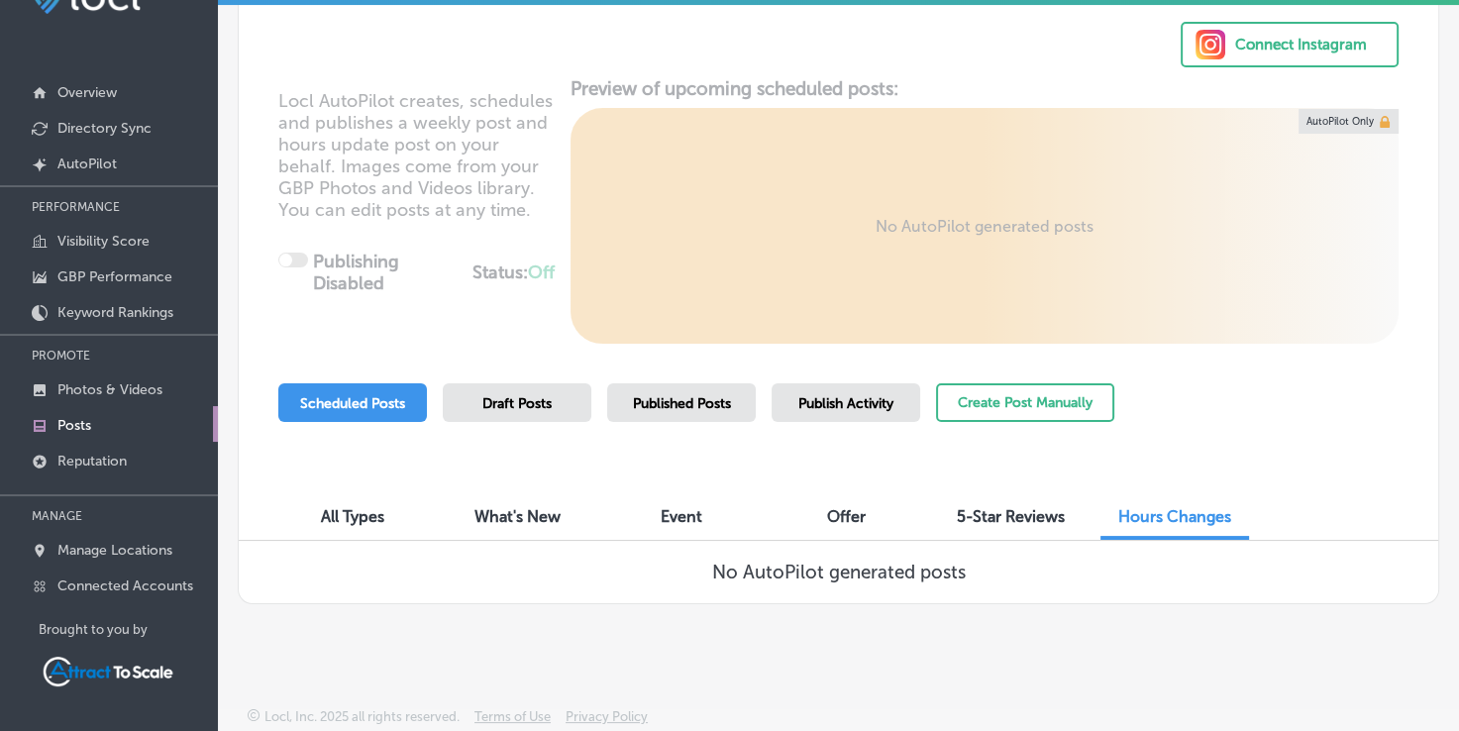
click at [496, 418] on div "Draft Posts" at bounding box center [517, 402] width 149 height 39
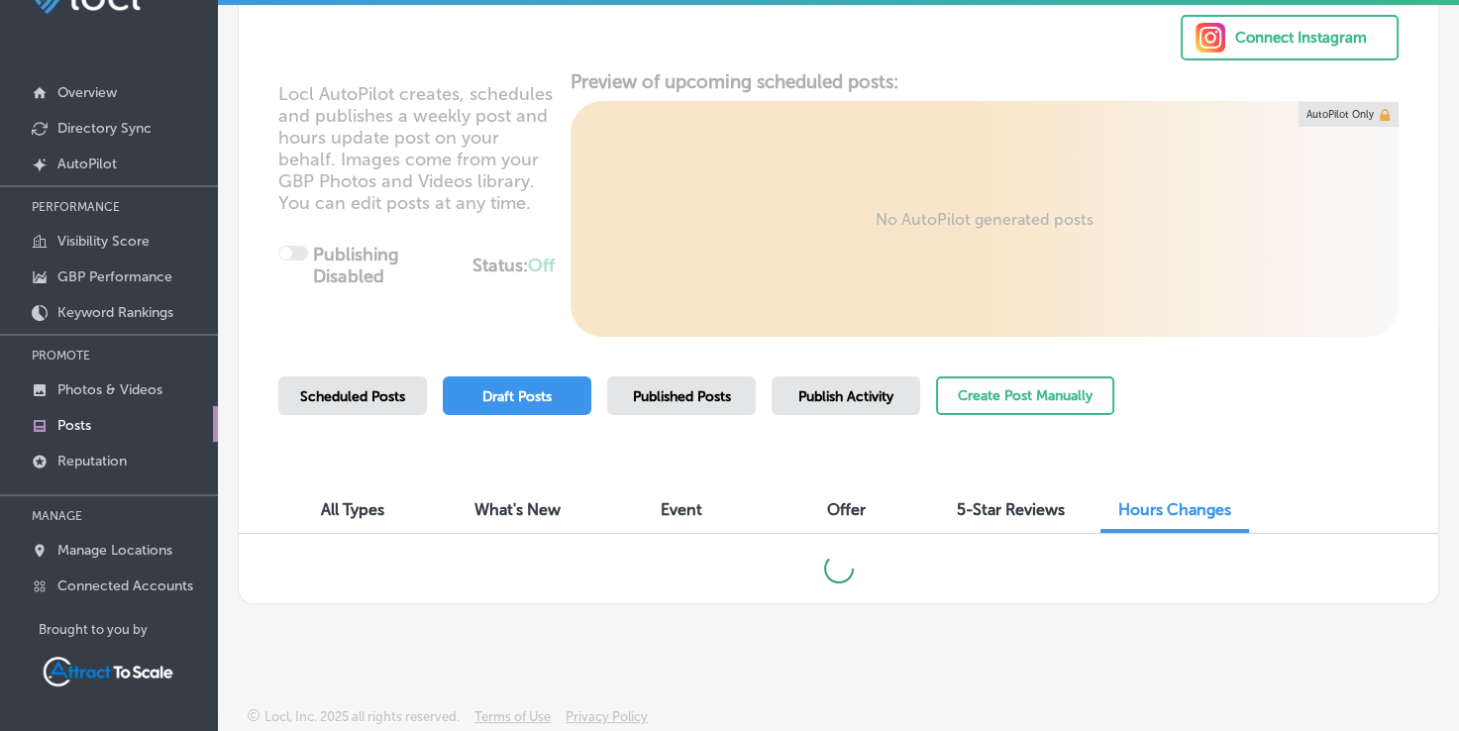
scroll to position [196, 0]
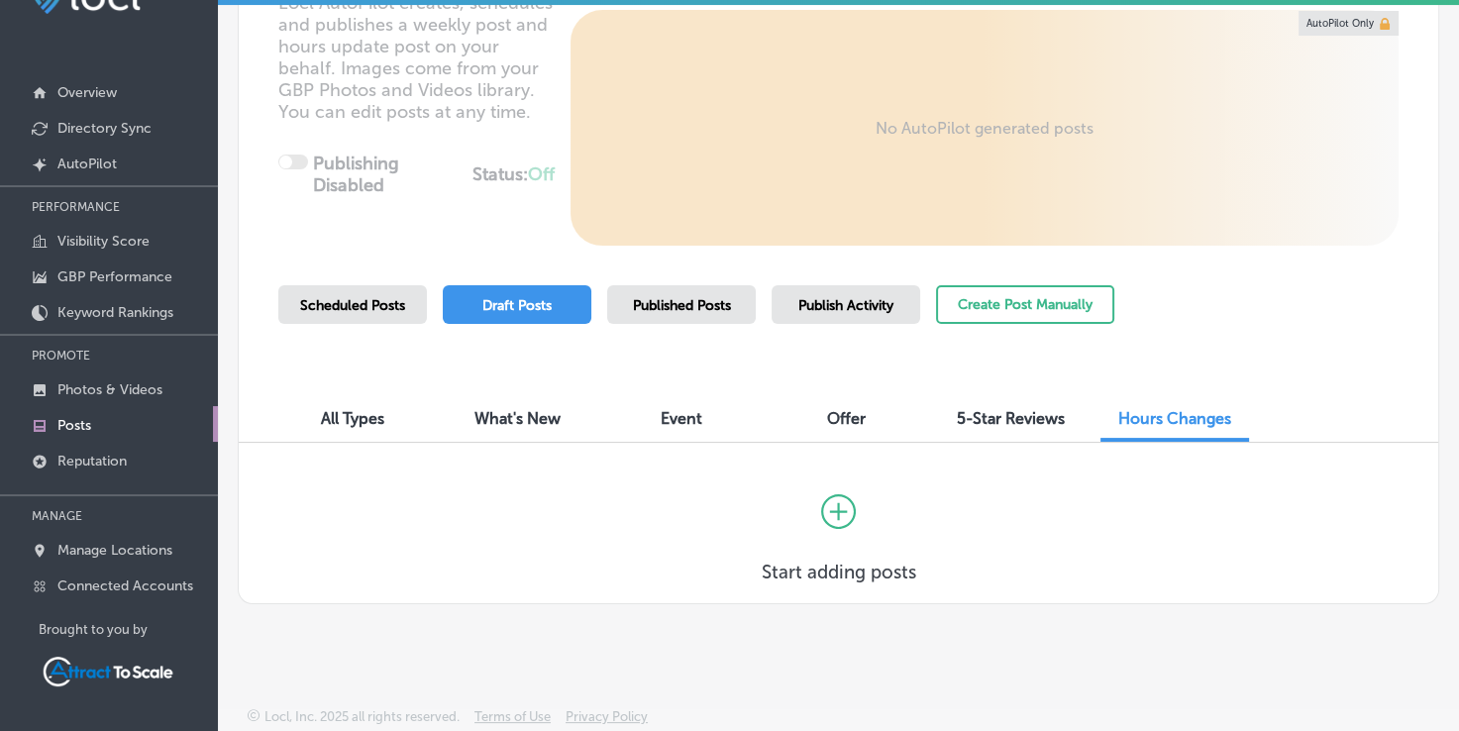
click at [684, 314] on div "Published Posts" at bounding box center [681, 304] width 149 height 39
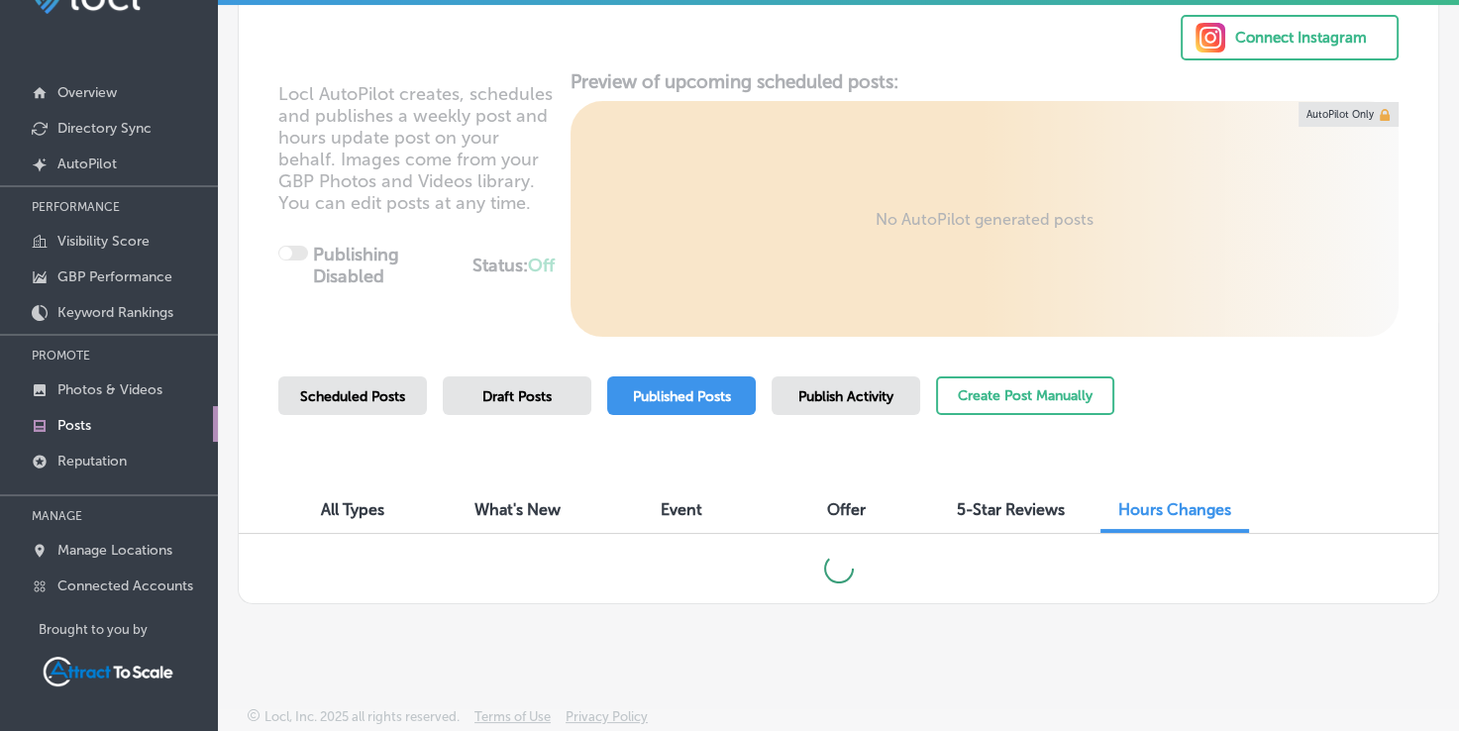
scroll to position [98, 0]
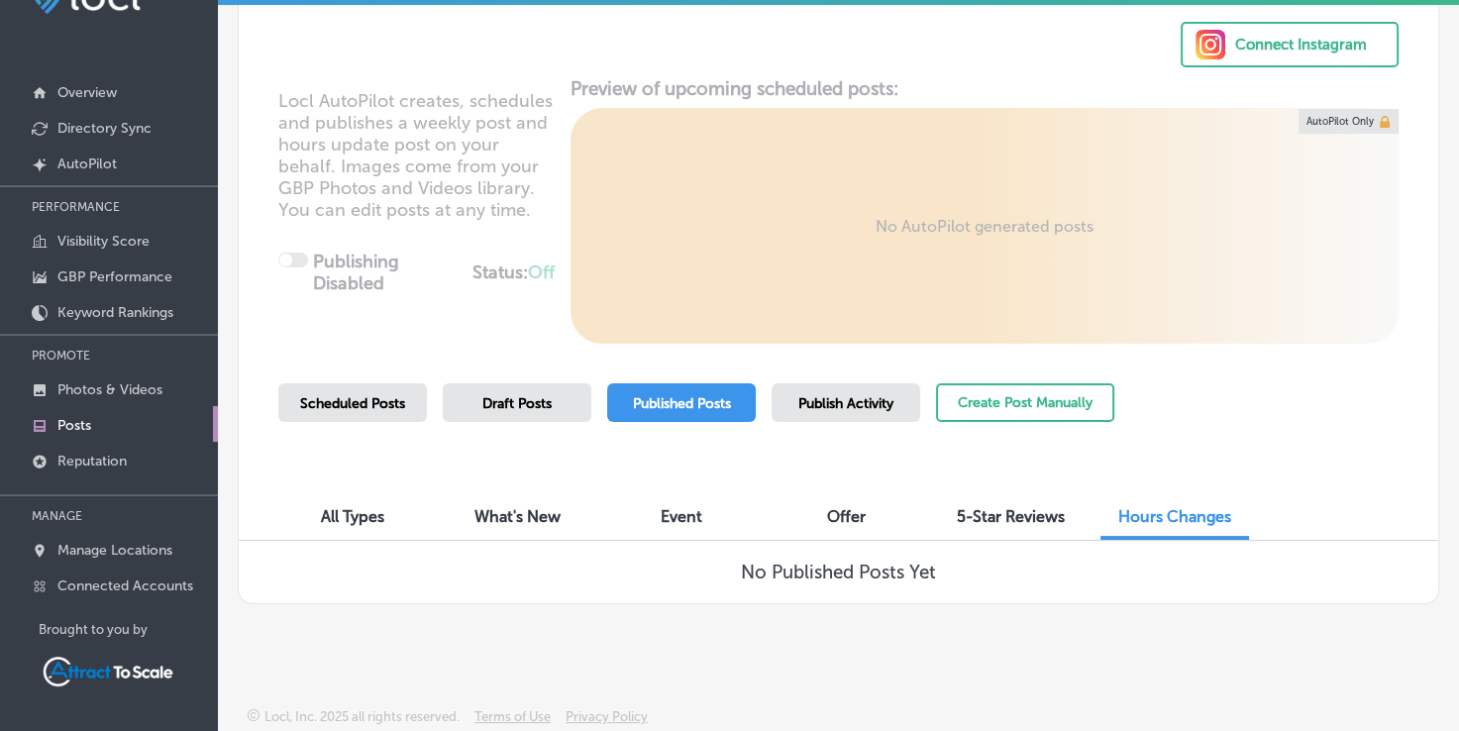
click at [827, 409] on span "Publish Activity" at bounding box center [845, 403] width 95 height 17
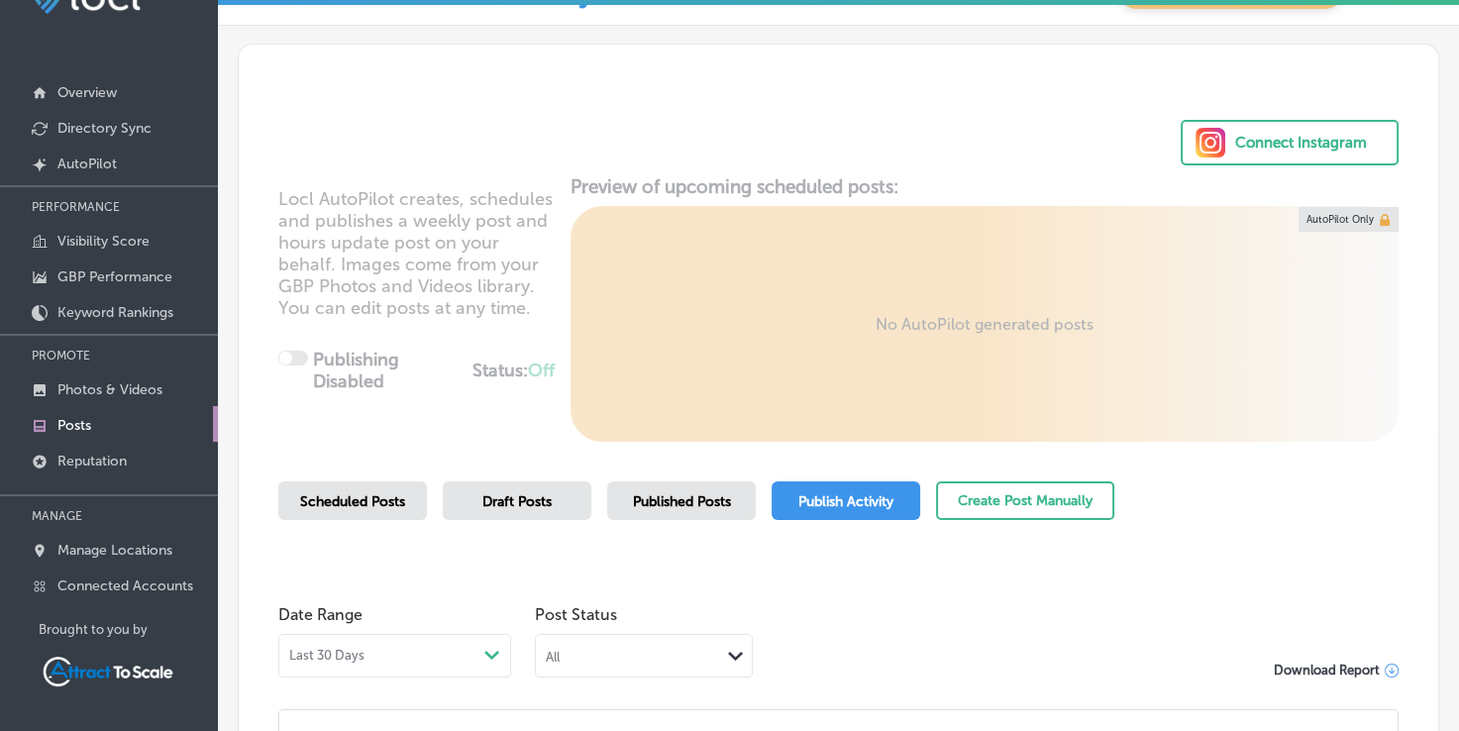
click at [689, 503] on span "Published Posts" at bounding box center [682, 501] width 98 height 17
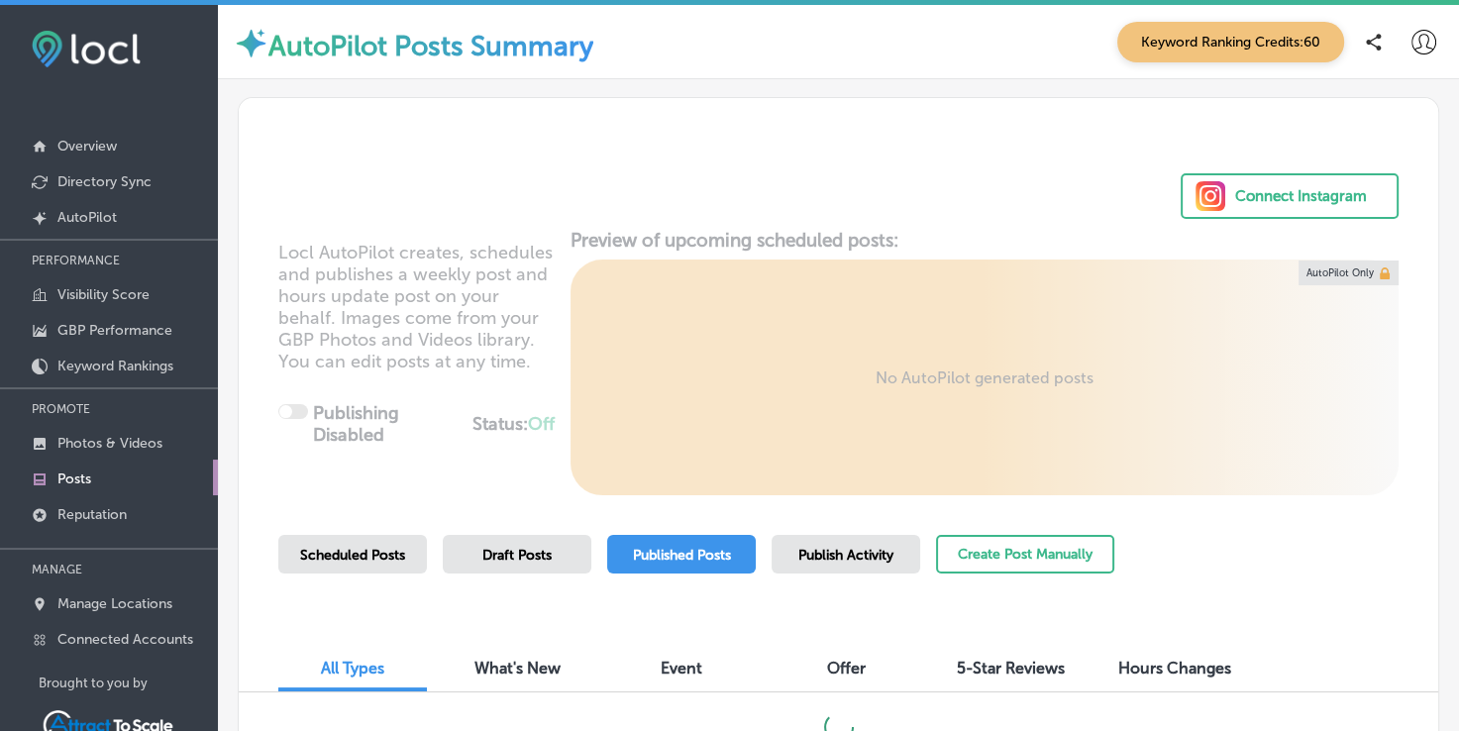
click at [839, 549] on span "Publish Activity" at bounding box center [845, 555] width 95 height 17
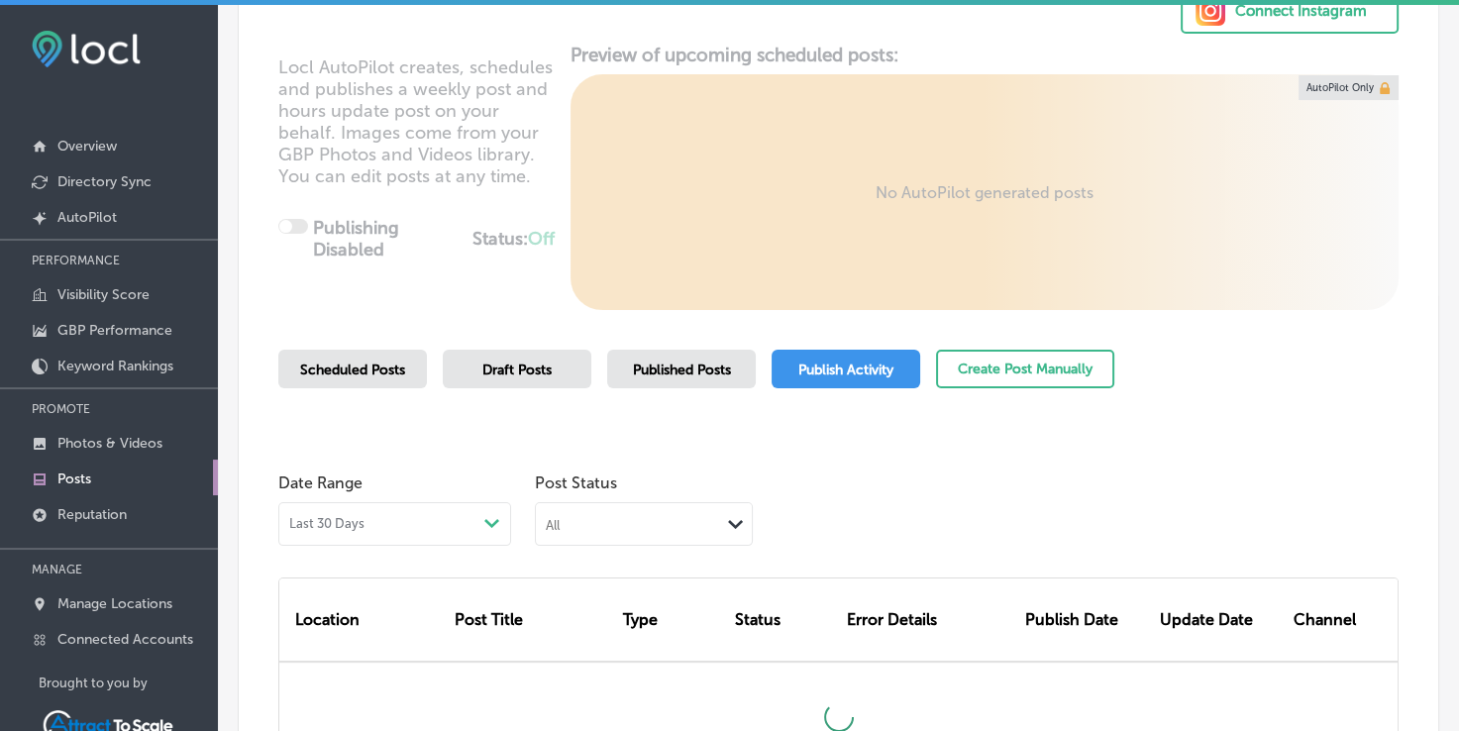
scroll to position [263, 0]
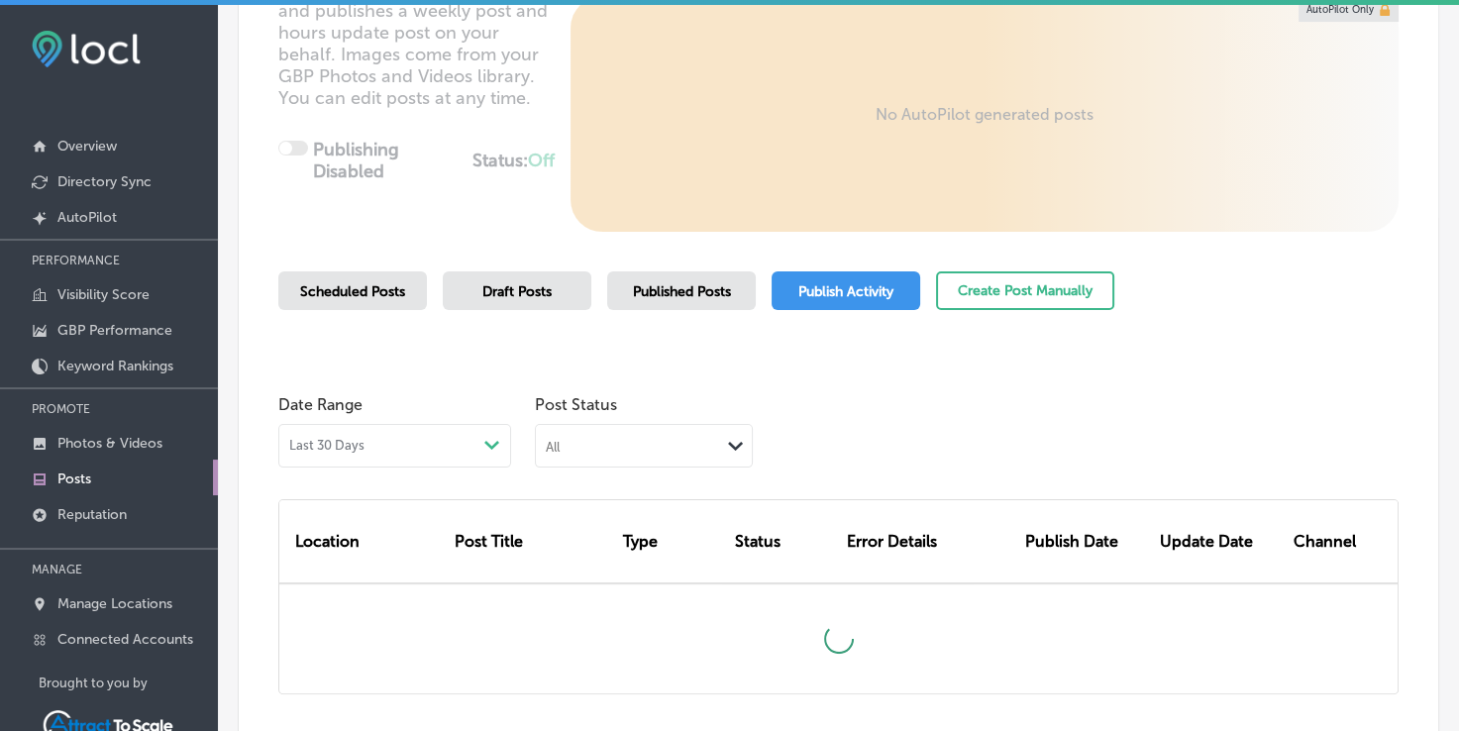
click at [390, 450] on div "Last 30 Days Path Created with Sketch." at bounding box center [394, 446] width 211 height 16
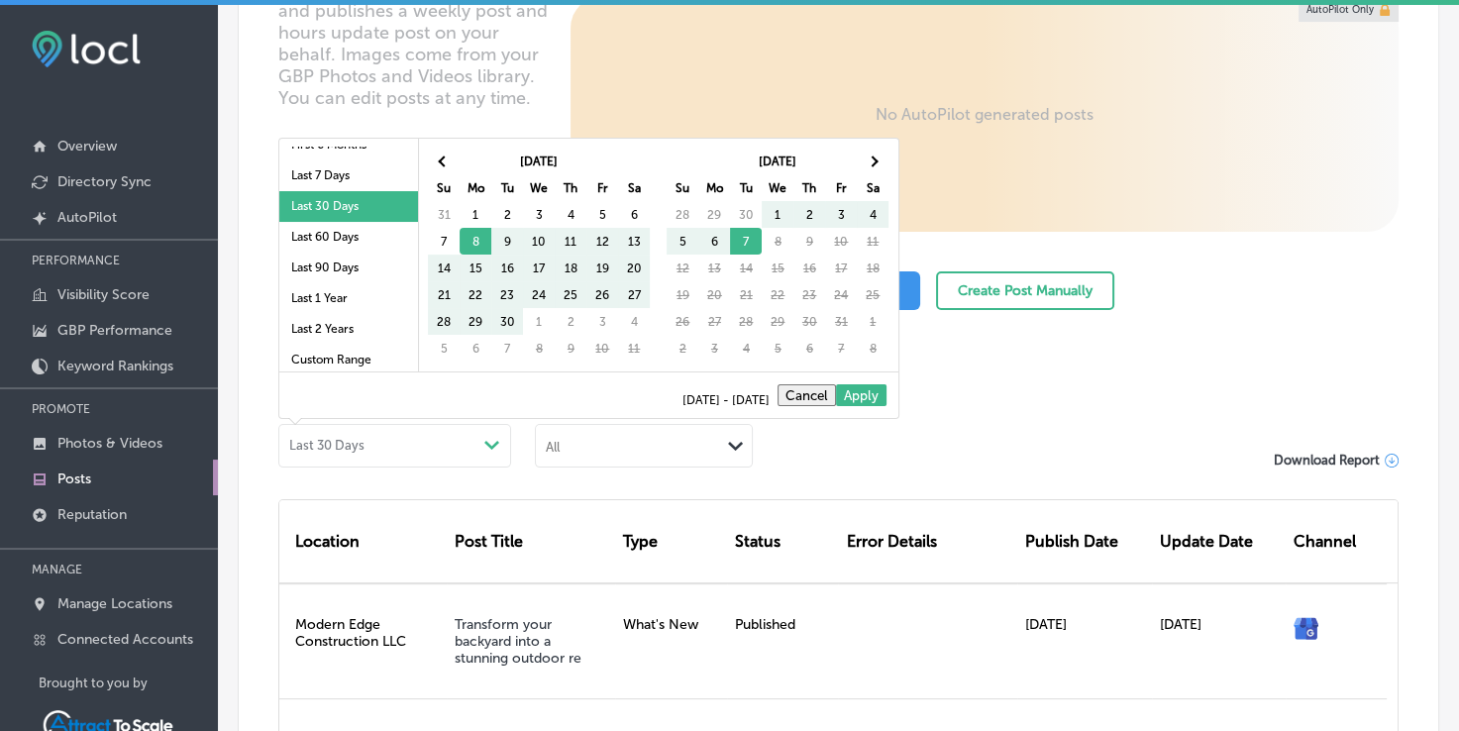
scroll to position [115, 0]
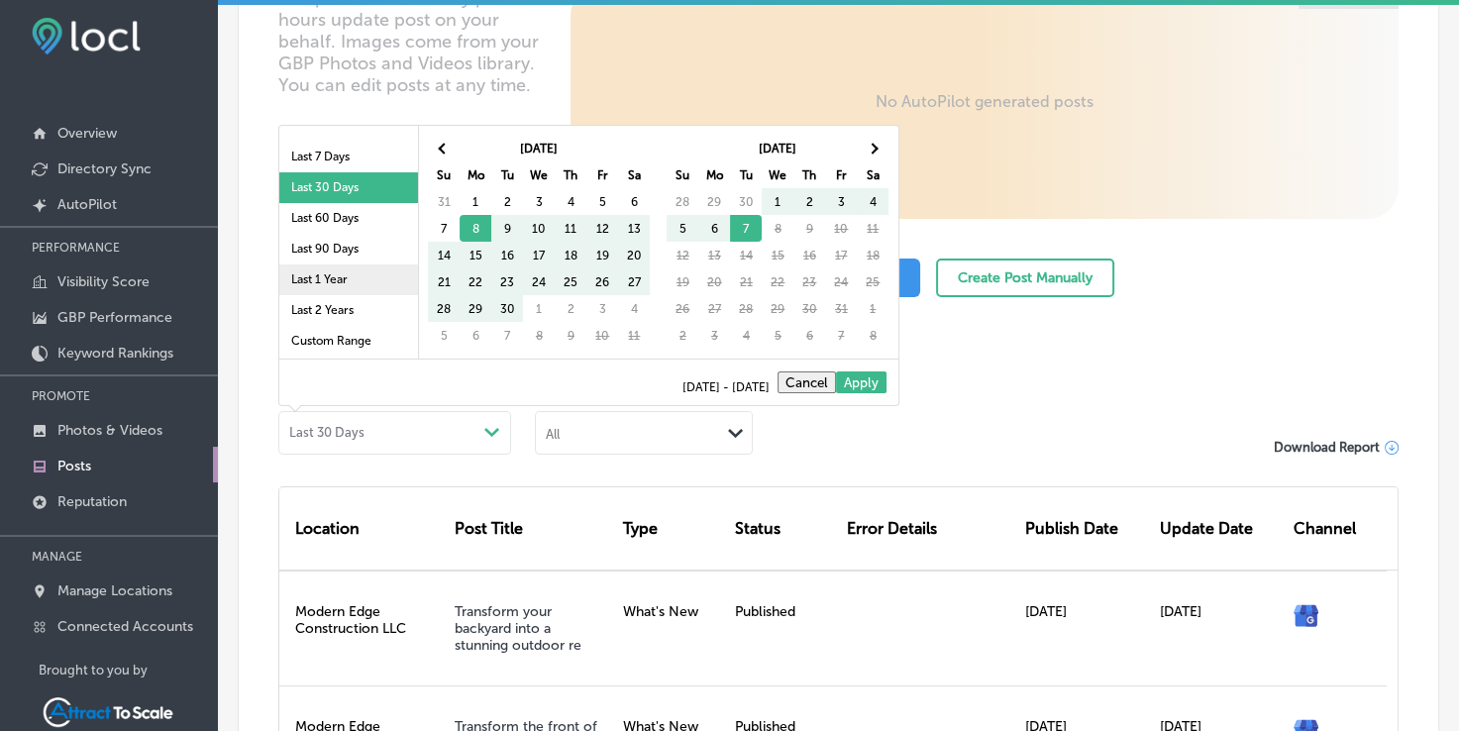
click at [310, 281] on li "Last 1 Year" at bounding box center [348, 279] width 139 height 31
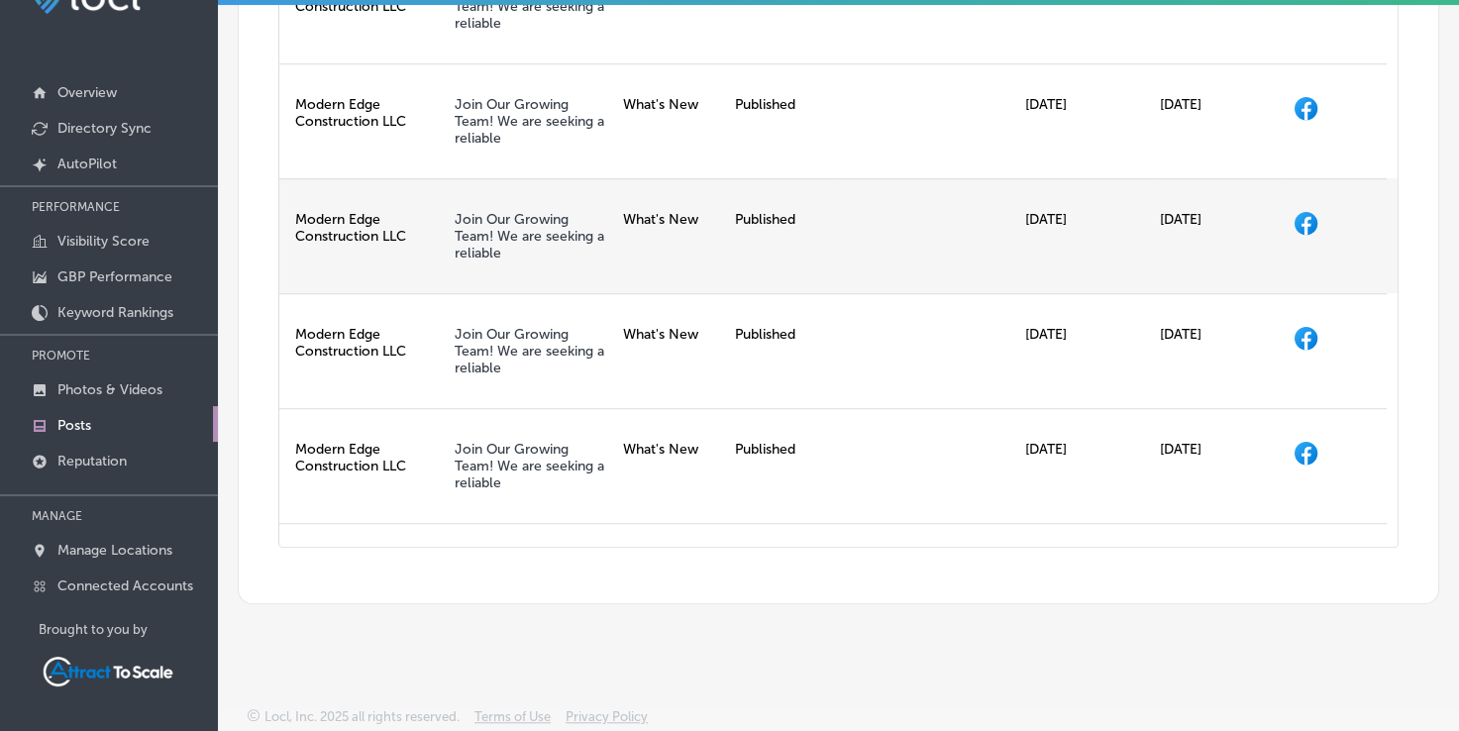
scroll to position [1320, 0]
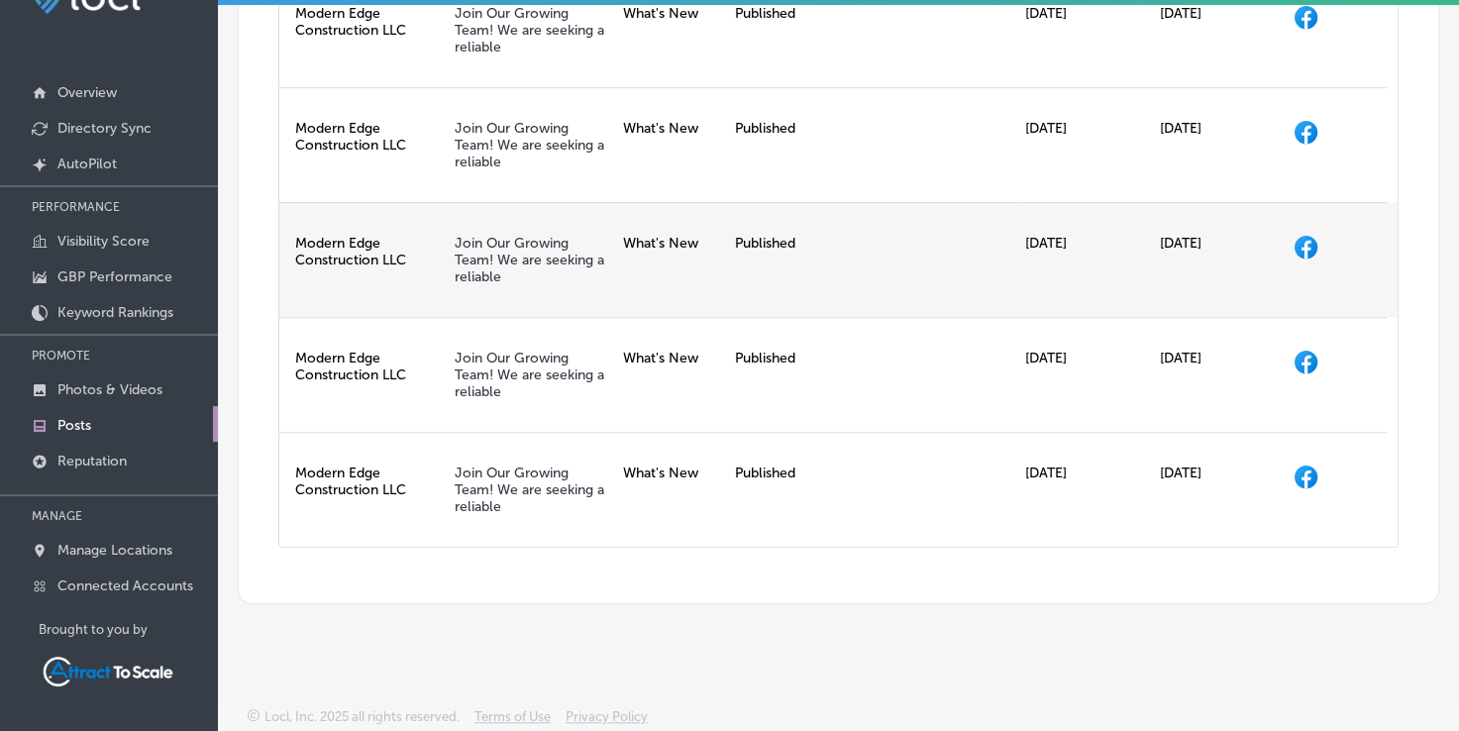
click at [966, 317] on div at bounding box center [927, 259] width 179 height 115
click at [469, 285] on link "Join Our Growing Team! We are seeking a reliable" at bounding box center [530, 260] width 150 height 51
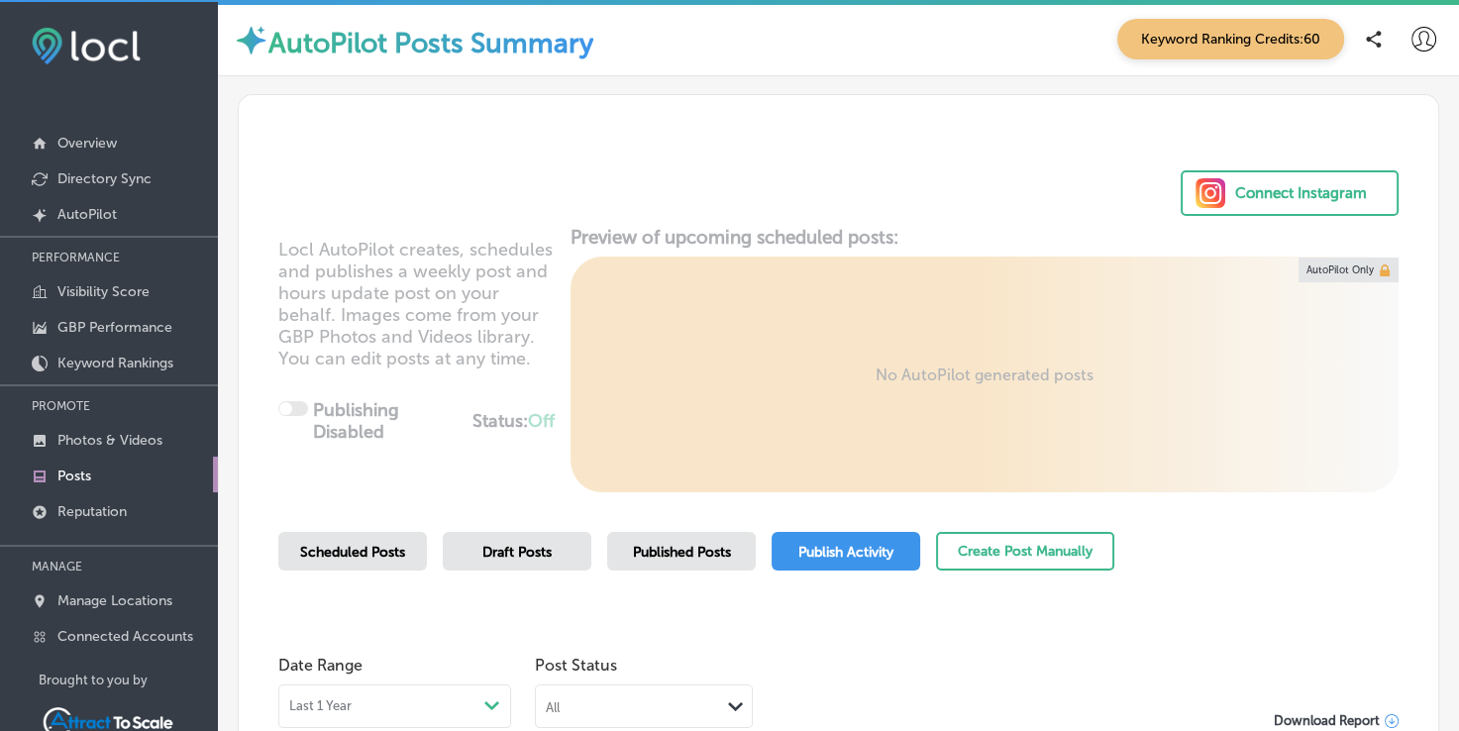
scroll to position [0, 0]
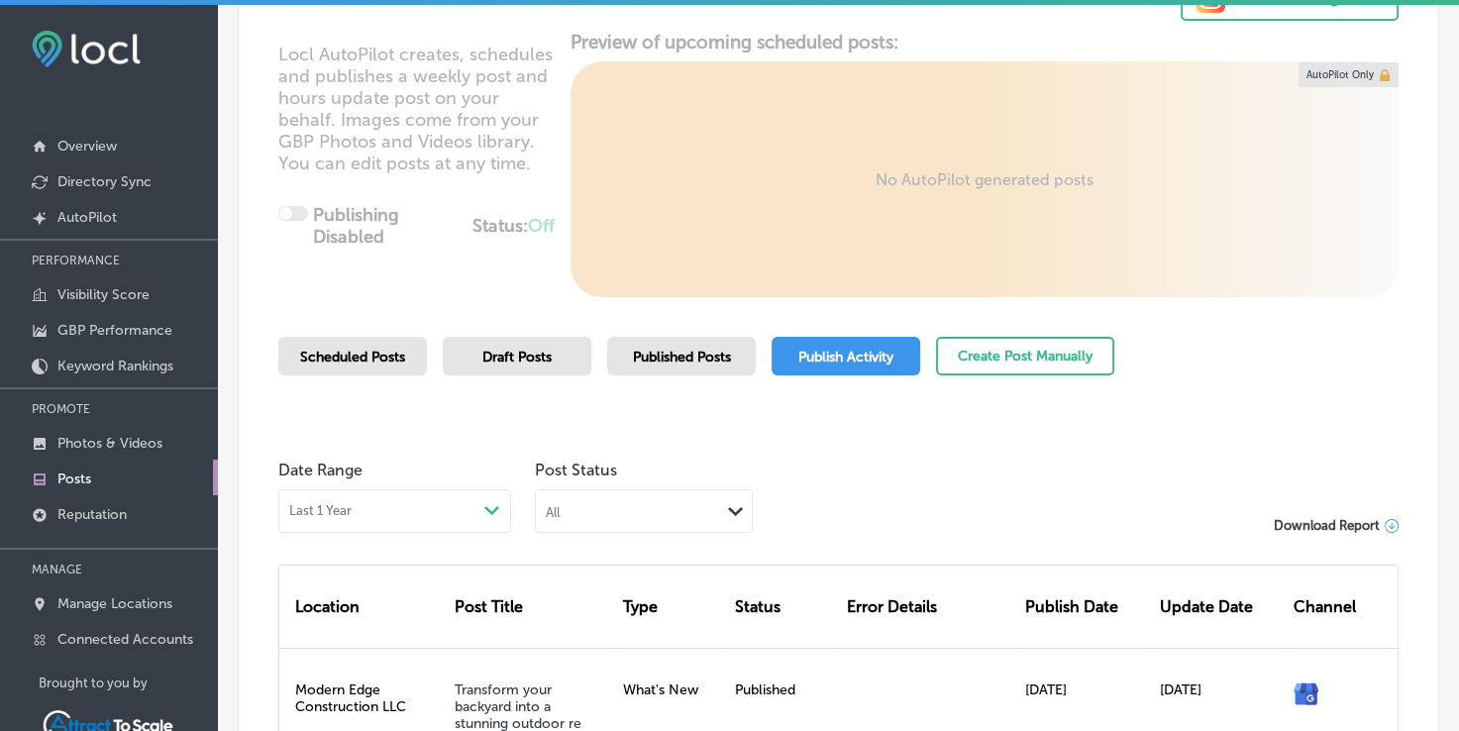
click at [387, 360] on span "Scheduled Posts" at bounding box center [352, 357] width 105 height 17
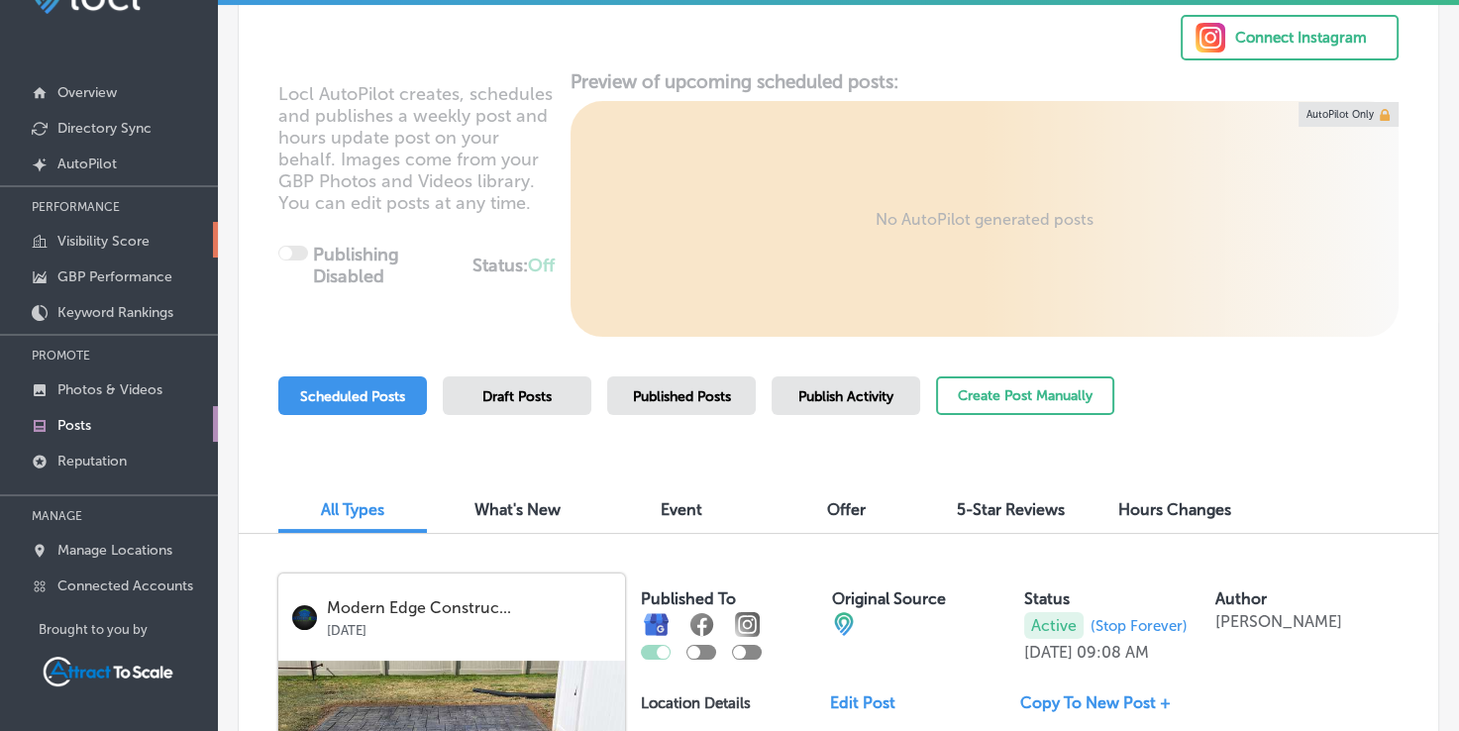
scroll to position [198, 0]
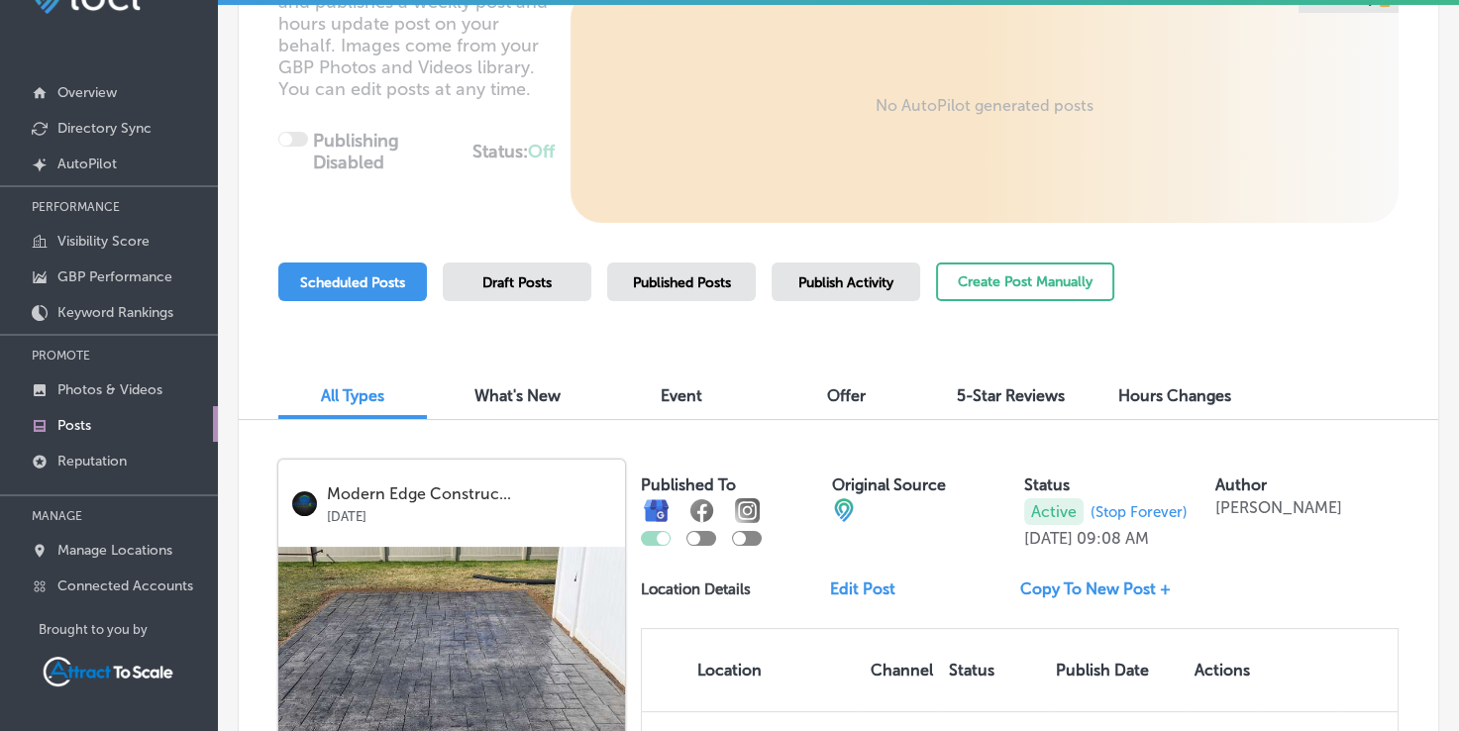
click at [844, 375] on div "All Types What's New Event Offer 5-Star Reviews Hours Changes" at bounding box center [838, 386] width 1199 height 67
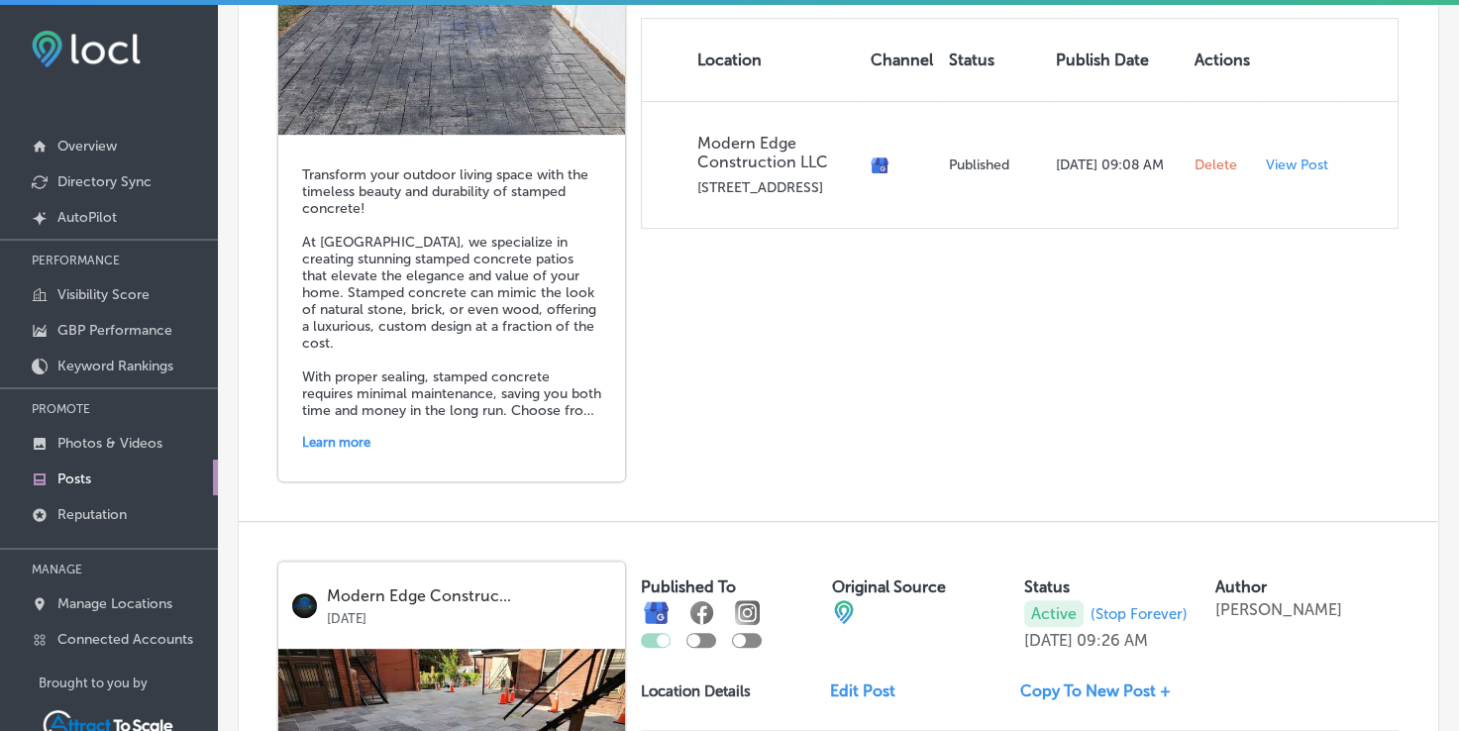
scroll to position [990, 0]
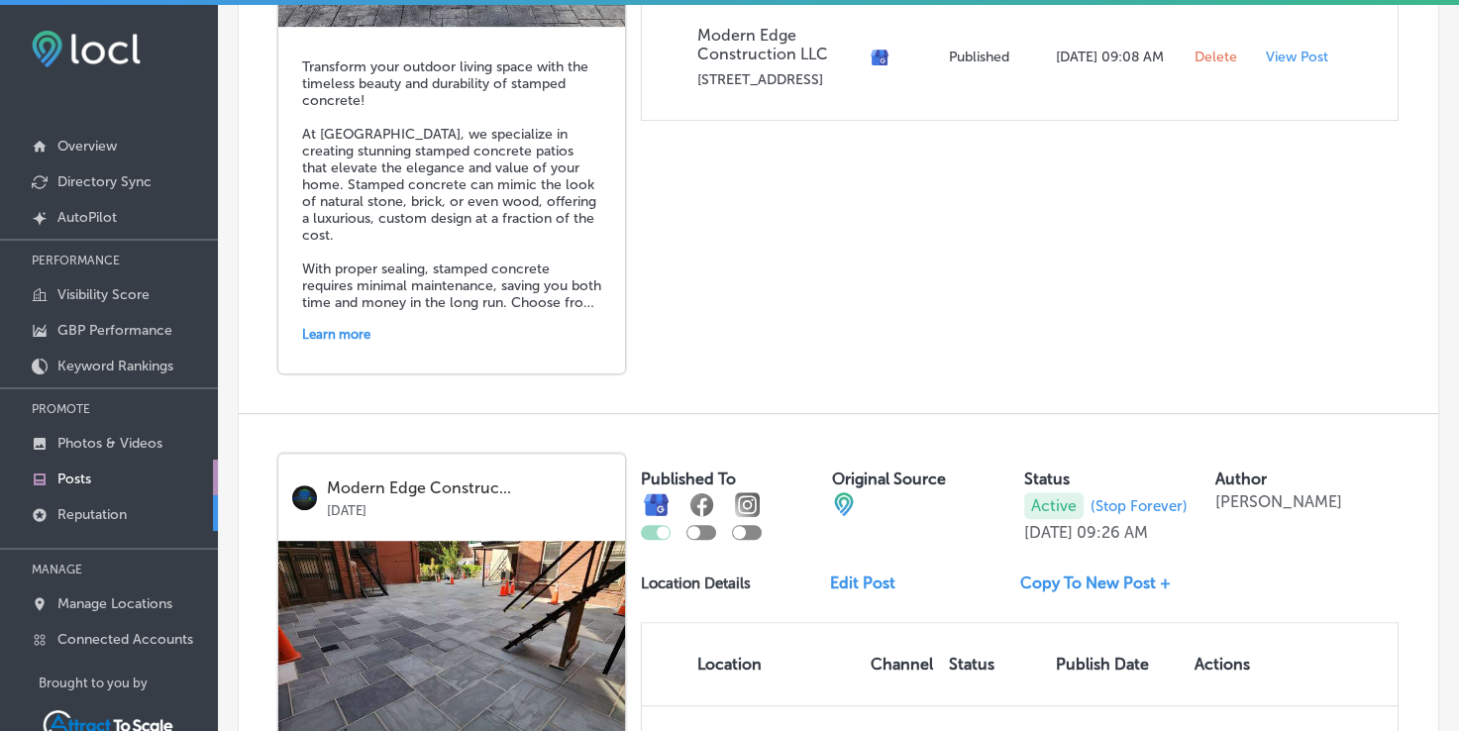
click at [88, 501] on link "Reputation" at bounding box center [109, 513] width 218 height 36
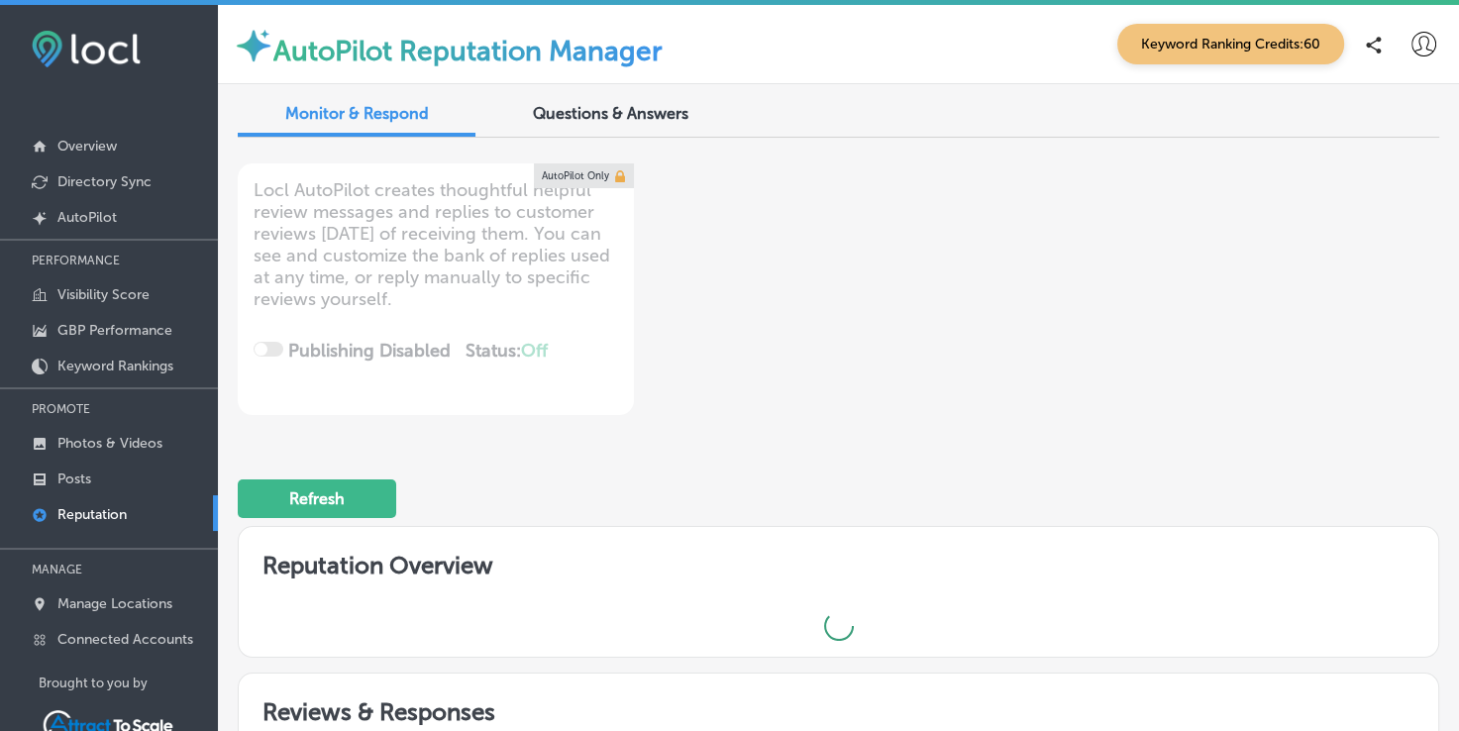
scroll to position [53, 0]
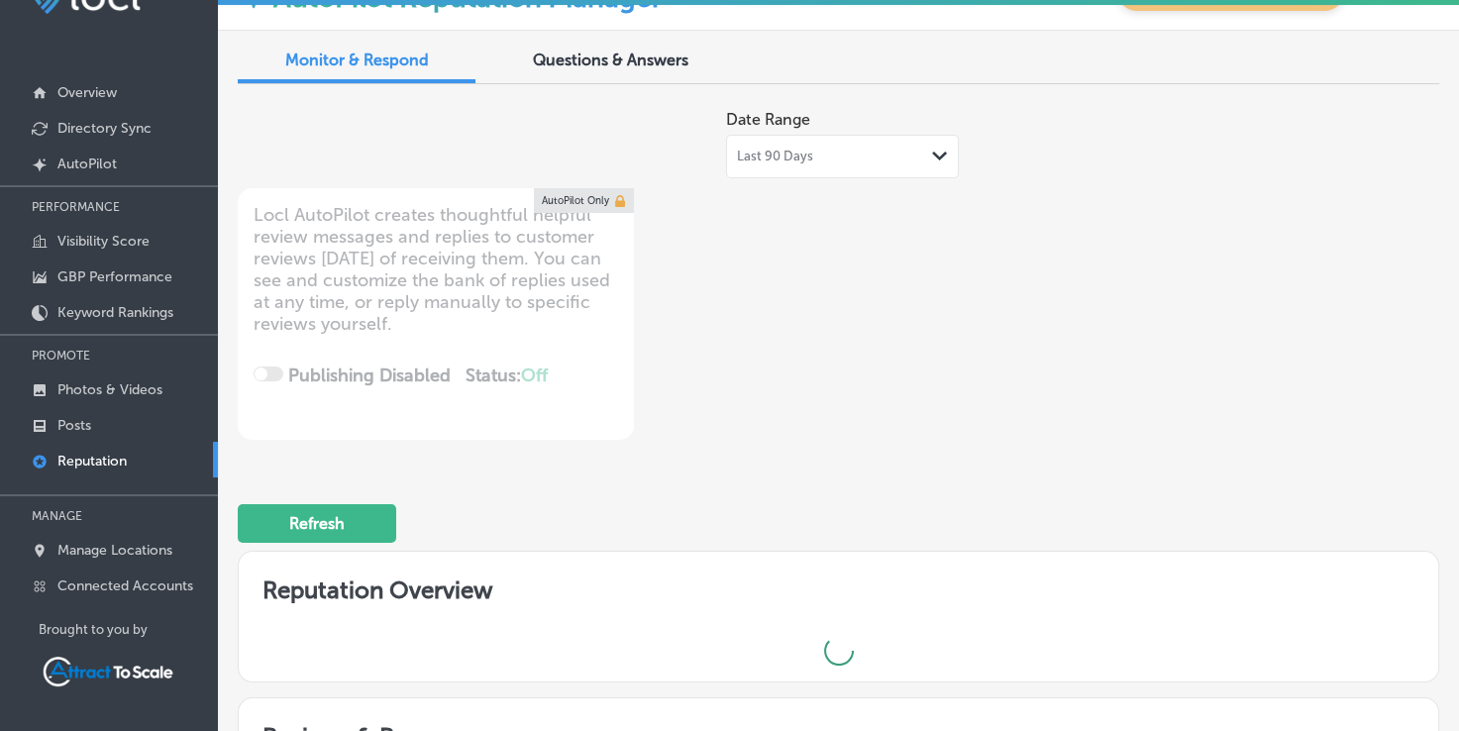
type textarea "x"
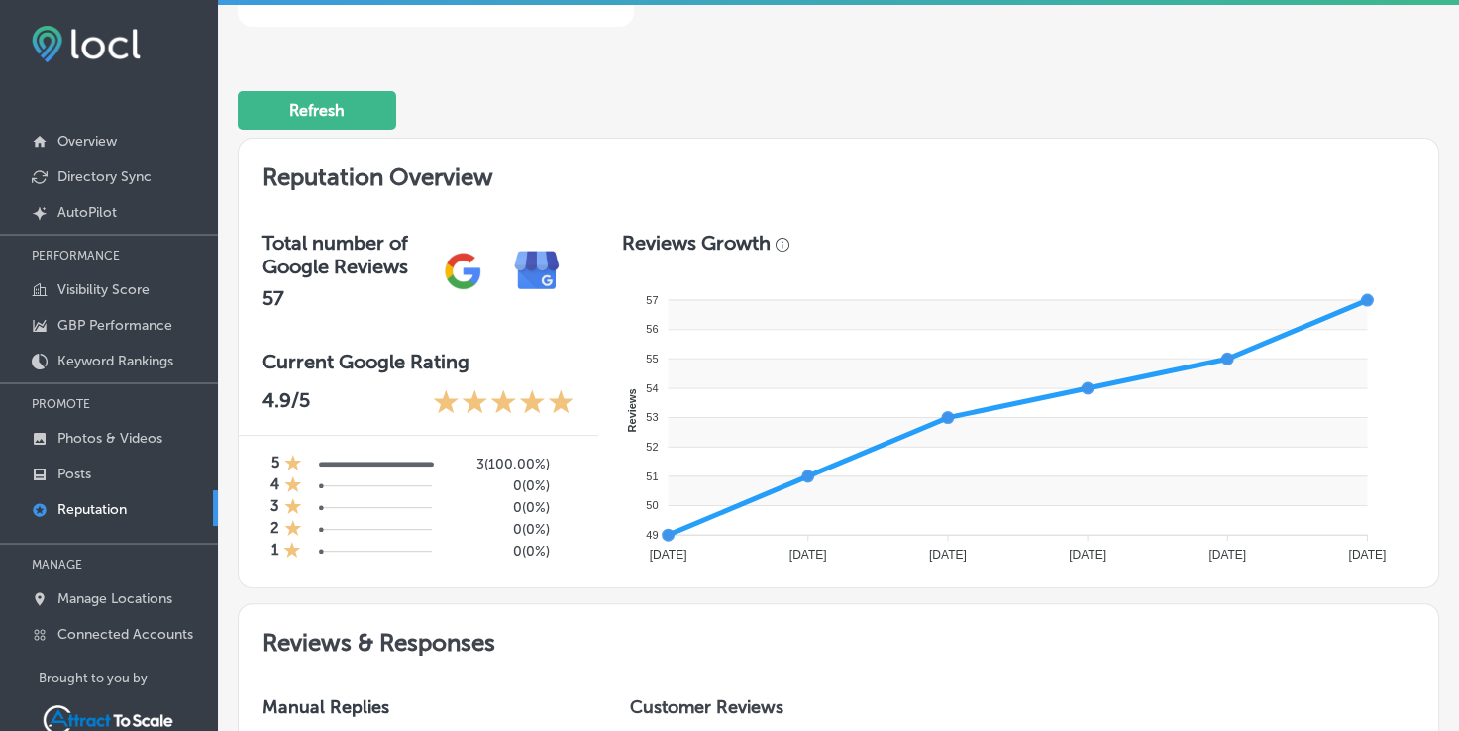
scroll to position [0, 0]
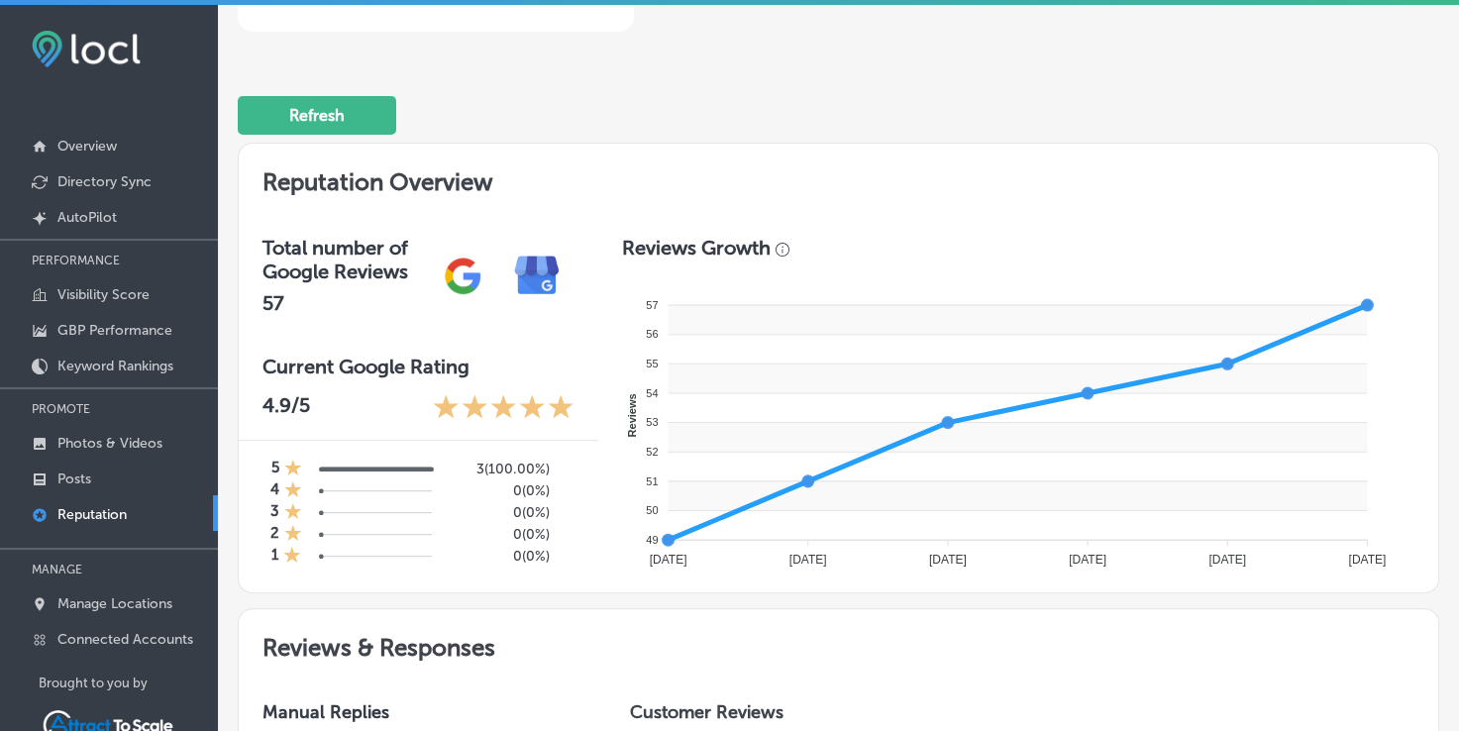
drag, startPoint x: 148, startPoint y: 55, endPoint x: 31, endPoint y: 41, distance: 117.8
click at [31, 41] on div "iconmonstr-menu-thin copy Created with Sketch. Overview Directory Sync Created …" at bounding box center [109, 396] width 218 height 782
drag, startPoint x: 31, startPoint y: 41, endPoint x: 110, endPoint y: 195, distance: 173.6
click at [110, 195] on link "Directory Sync" at bounding box center [109, 180] width 218 height 36
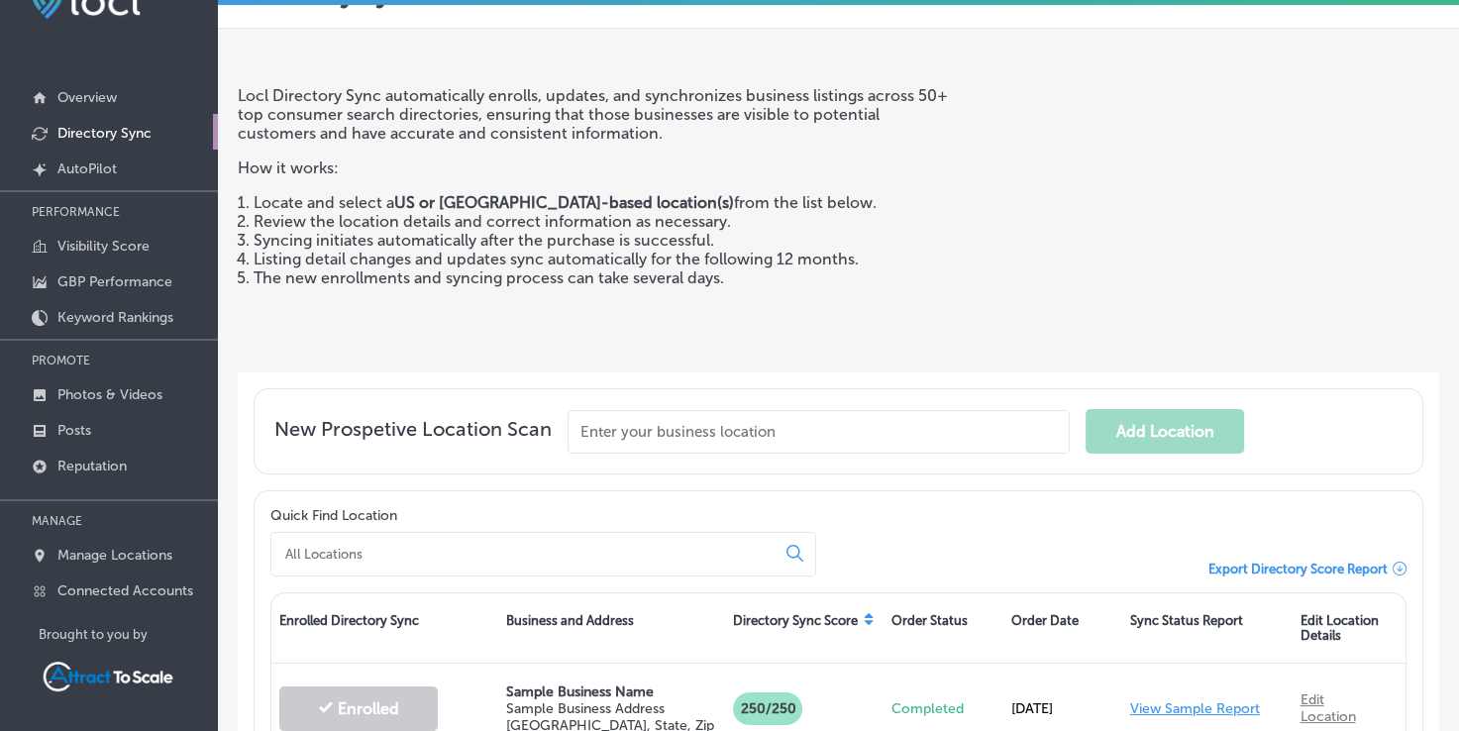
scroll to position [53, 0]
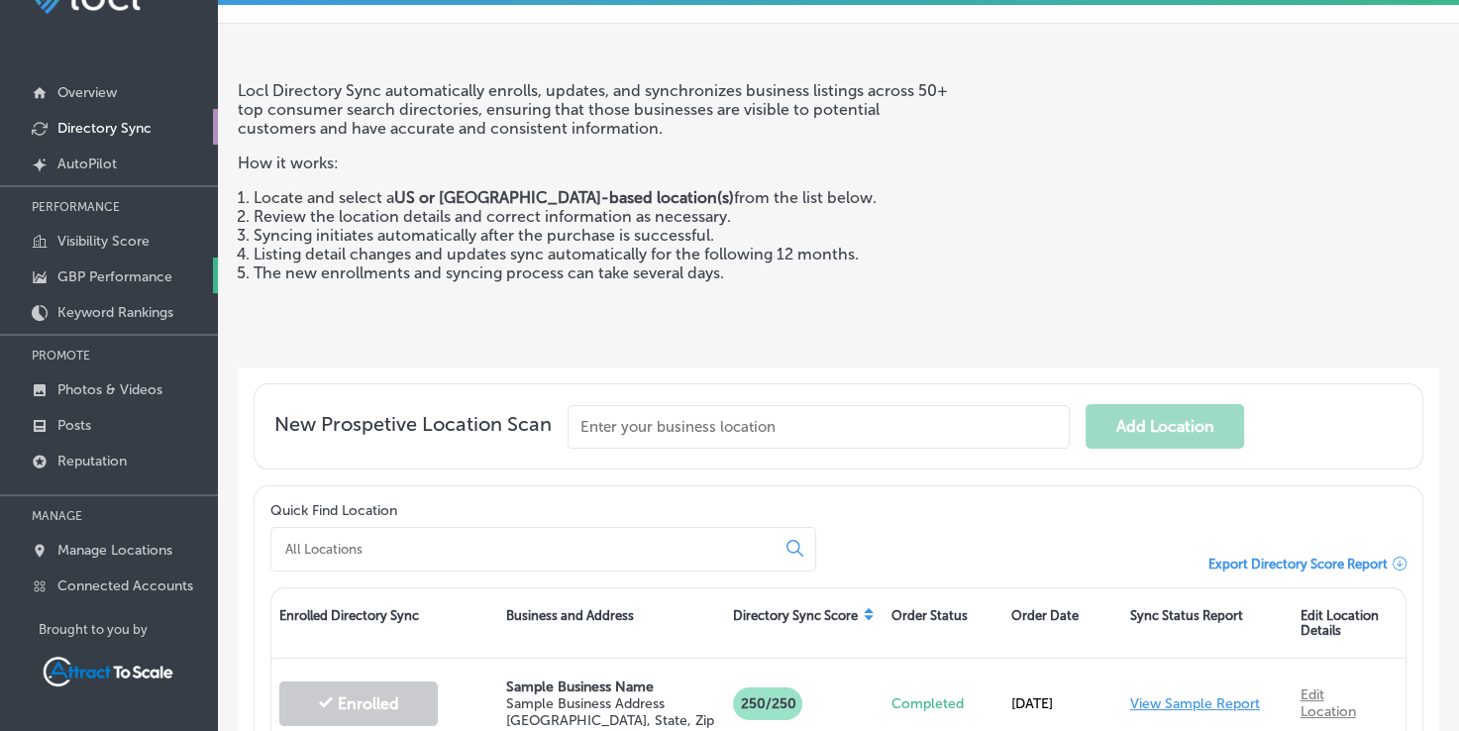
click at [134, 270] on p "GBP Performance" at bounding box center [114, 276] width 115 height 17
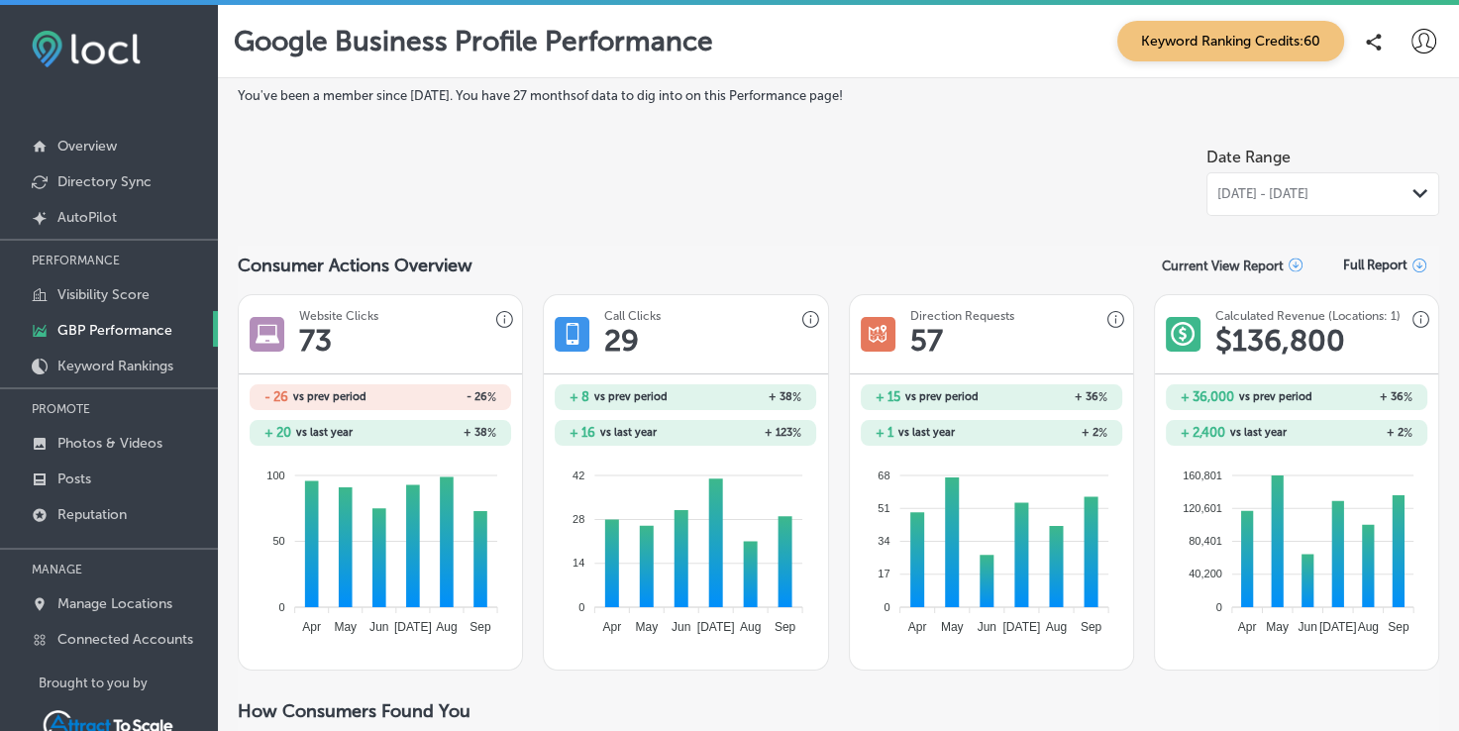
click at [481, 386] on div "- 26 vs prev period - 26 %" at bounding box center [380, 397] width 261 height 26
click at [328, 327] on h1 "73" at bounding box center [315, 341] width 33 height 36
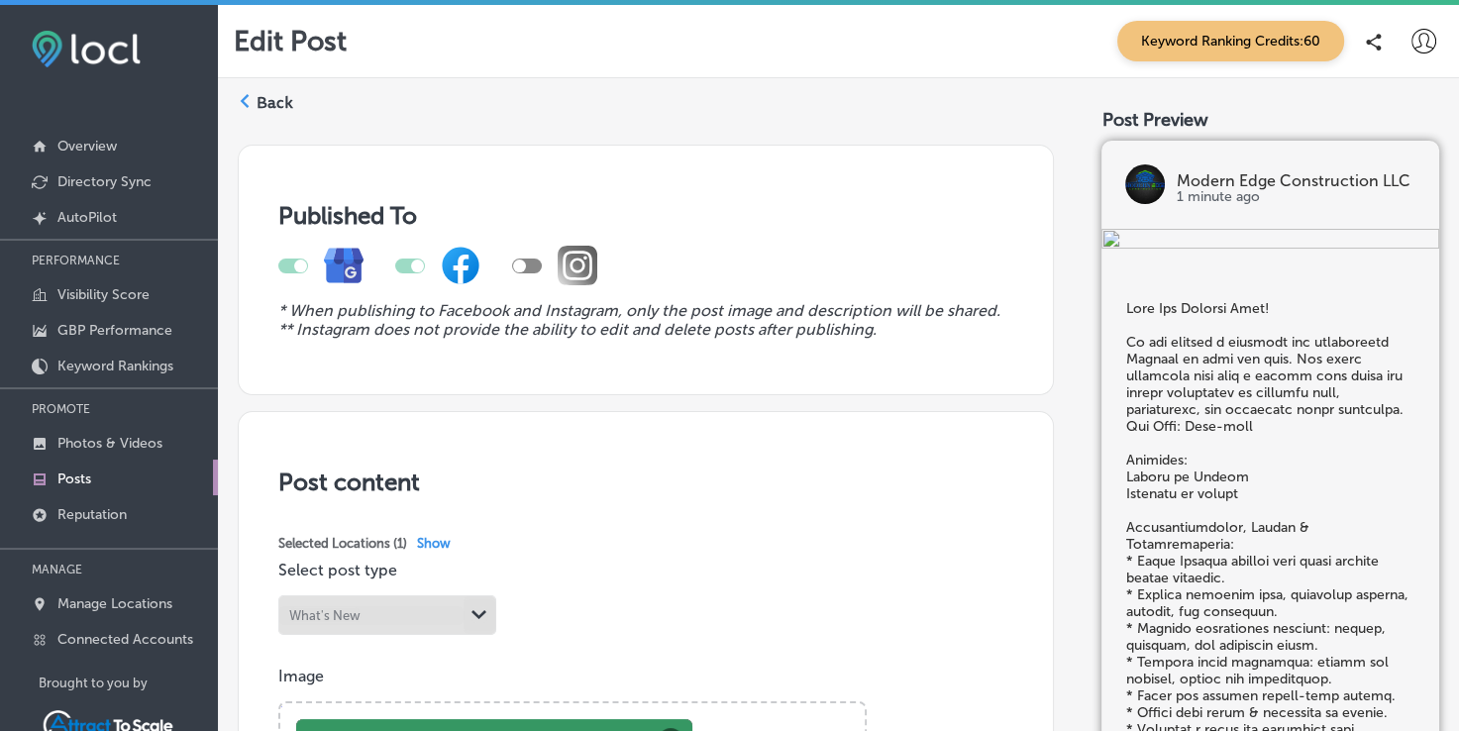
click at [273, 112] on label "Back" at bounding box center [275, 103] width 37 height 22
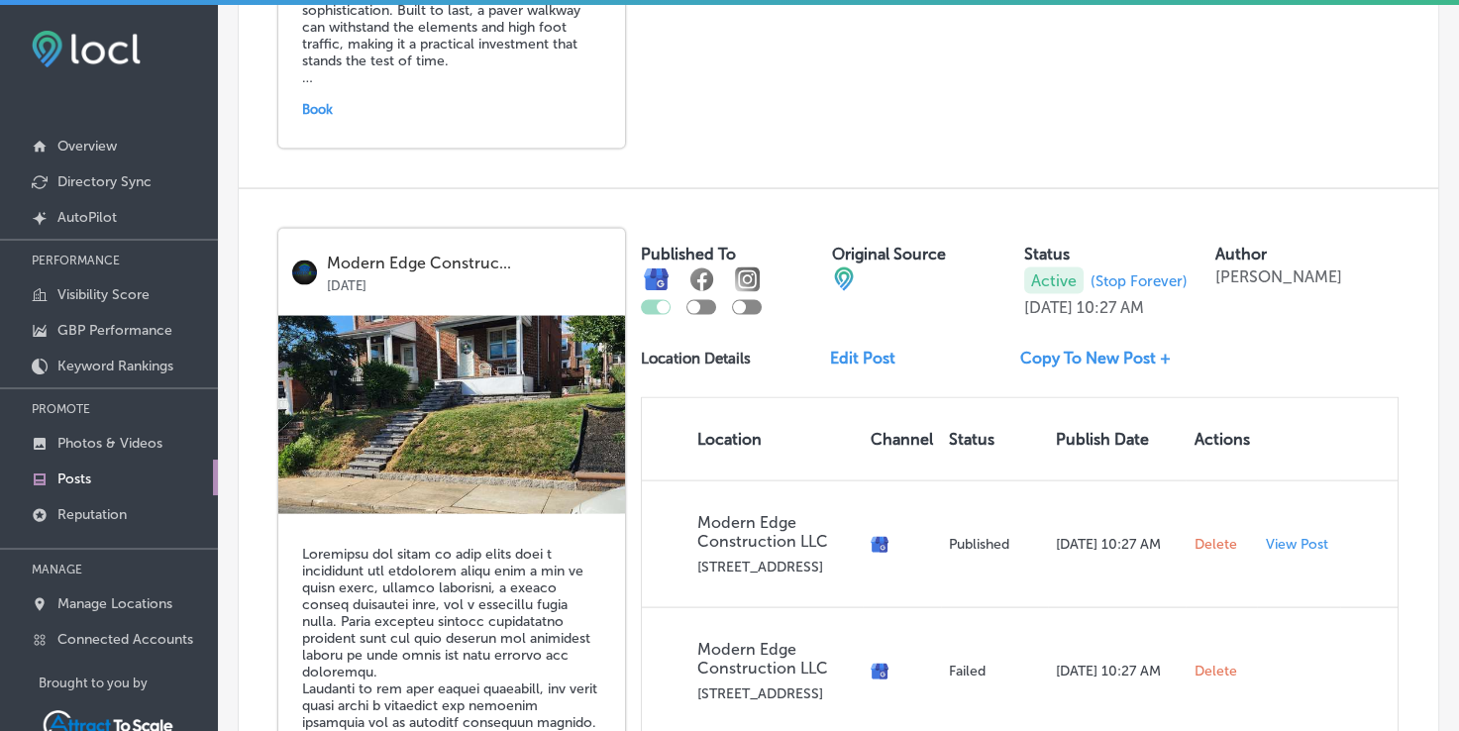
scroll to position [4273, 0]
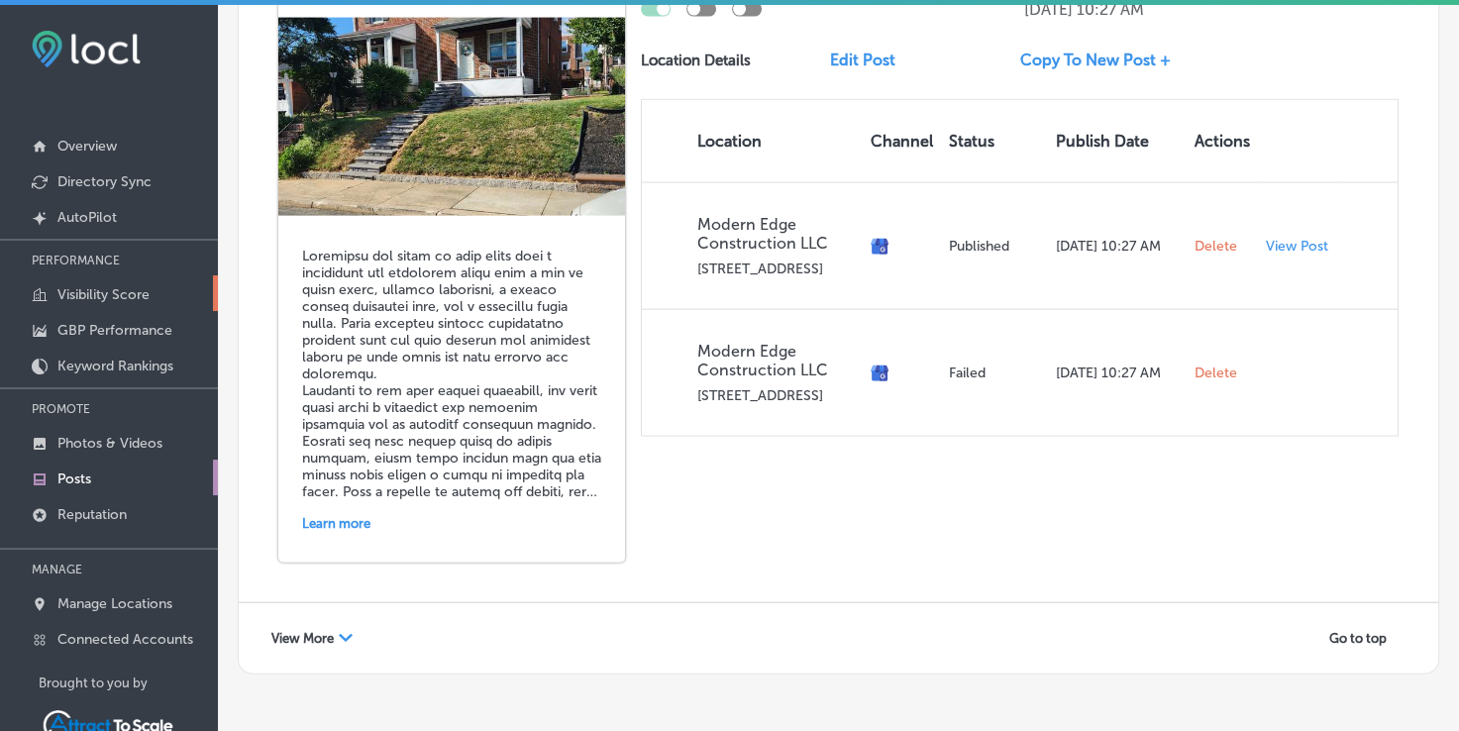
click at [131, 299] on p "Visibility Score" at bounding box center [103, 294] width 92 height 17
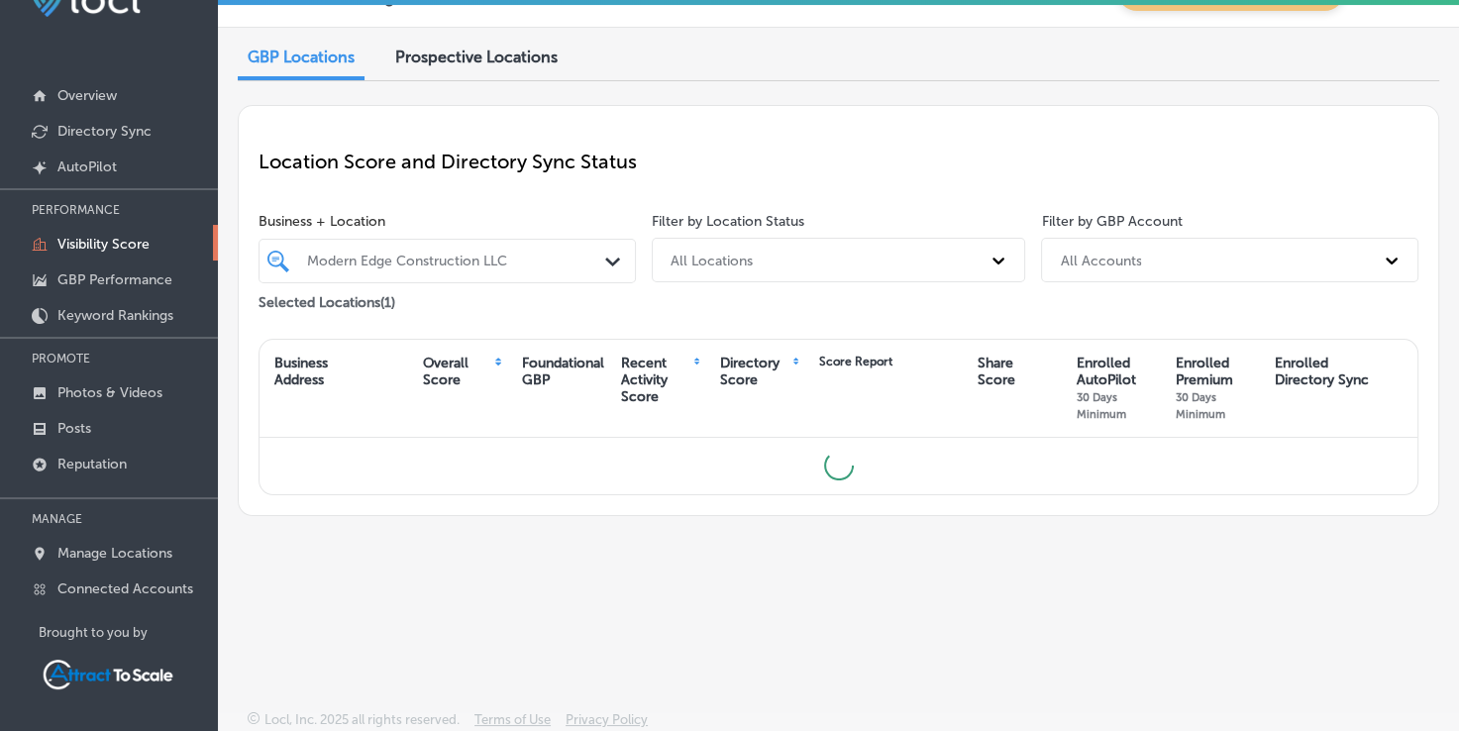
scroll to position [53, 0]
